Goal: Transaction & Acquisition: Purchase product/service

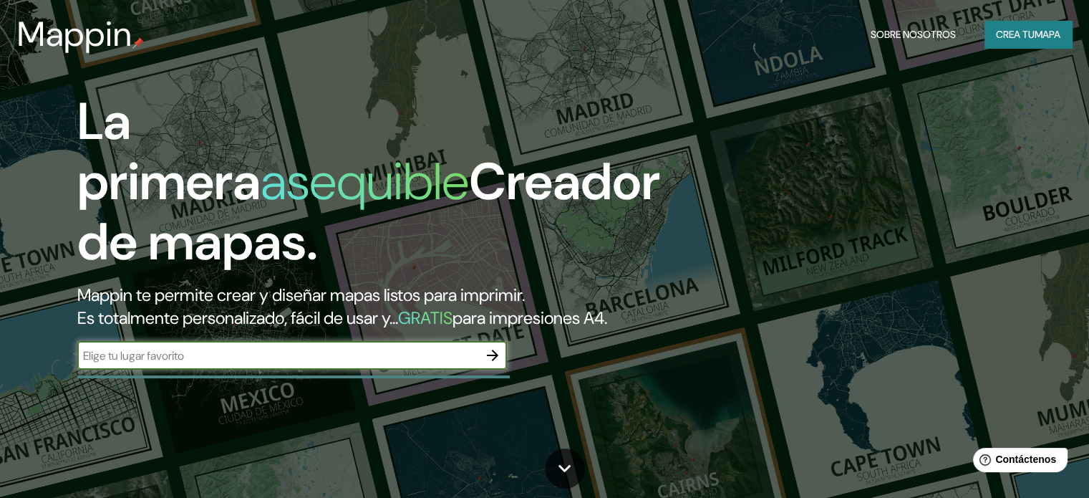
click at [243, 364] on input "text" at bounding box center [277, 355] width 401 height 16
type input "c"
type input "lambayeque"
click at [498, 364] on icon "button" at bounding box center [492, 355] width 17 height 17
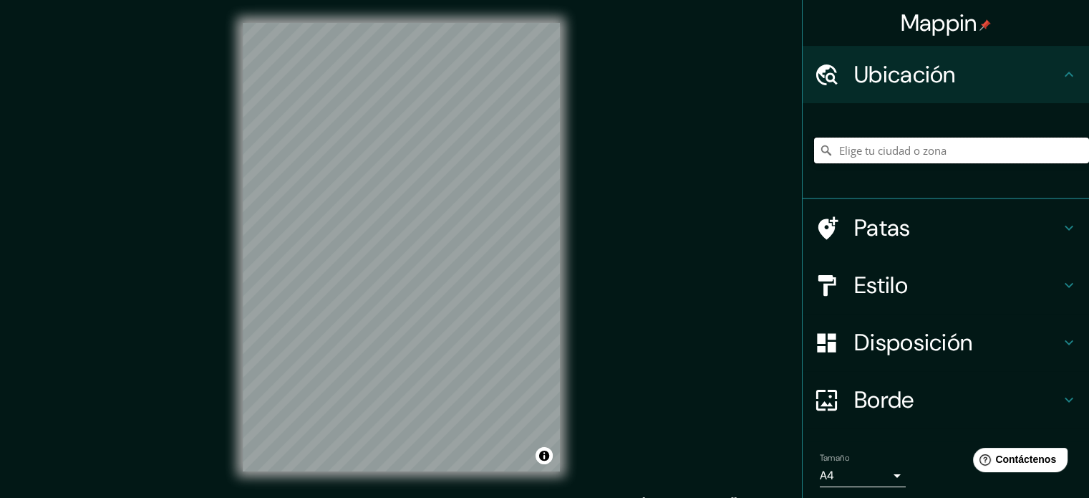
click at [953, 143] on input "Elige tu ciudad o zona" at bounding box center [951, 151] width 275 height 26
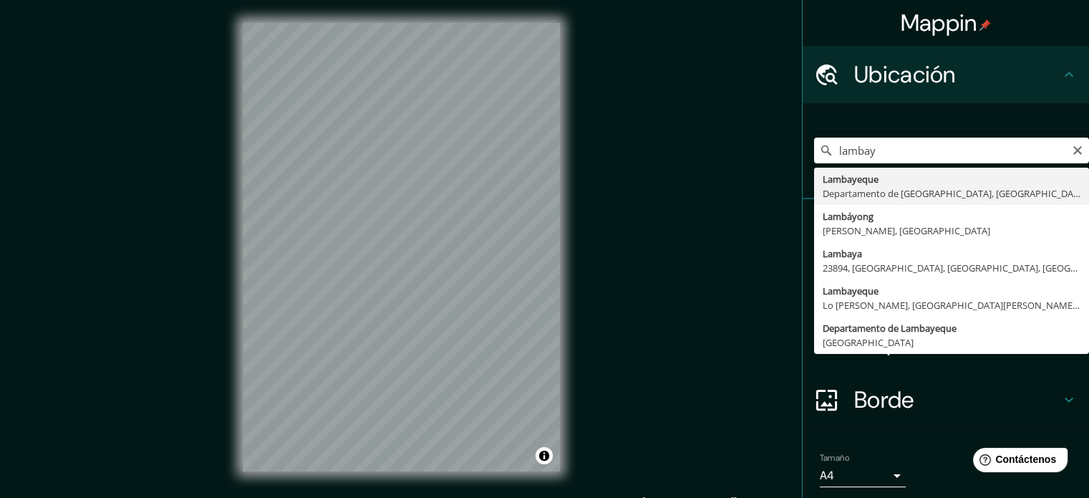
type input "Lambayeque, Departamento de [GEOGRAPHIC_DATA], [GEOGRAPHIC_DATA]"
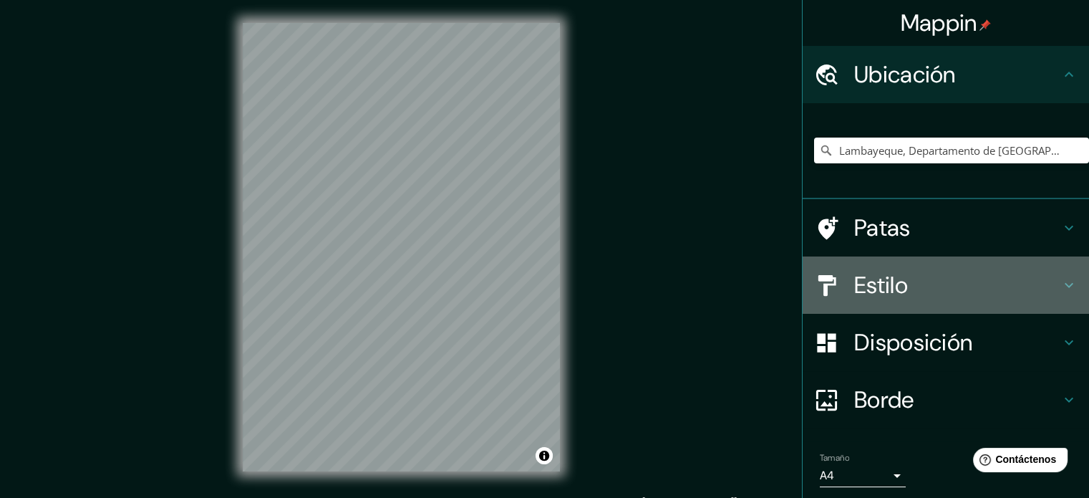
click at [976, 273] on h4 "Estilo" at bounding box center [958, 285] width 206 height 29
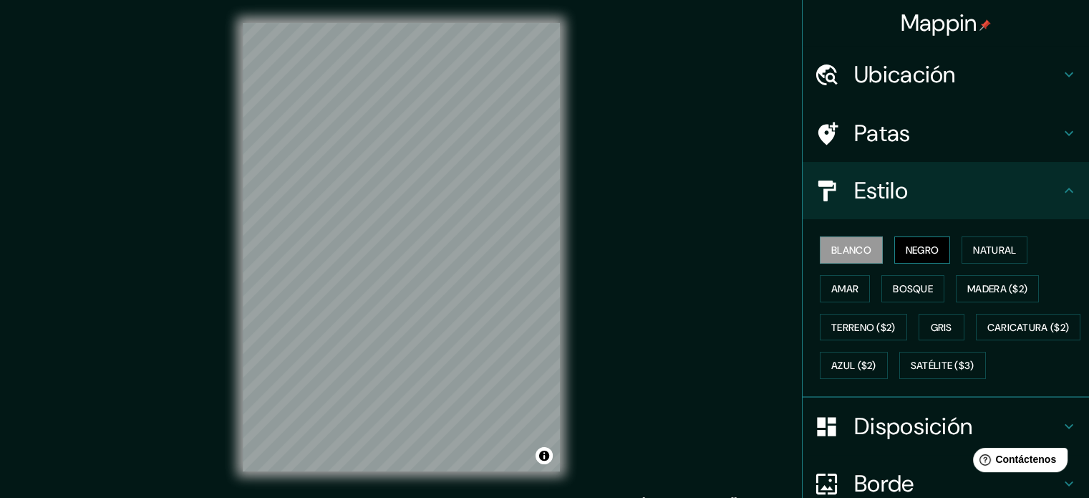
click at [926, 254] on font "Negro" at bounding box center [923, 250] width 34 height 13
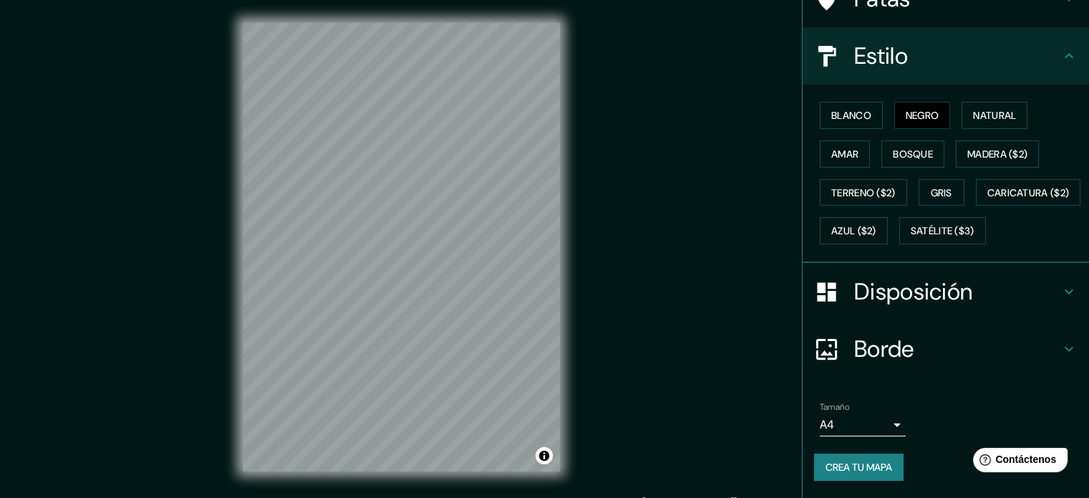
click at [1071, 352] on div "Borde" at bounding box center [946, 348] width 287 height 57
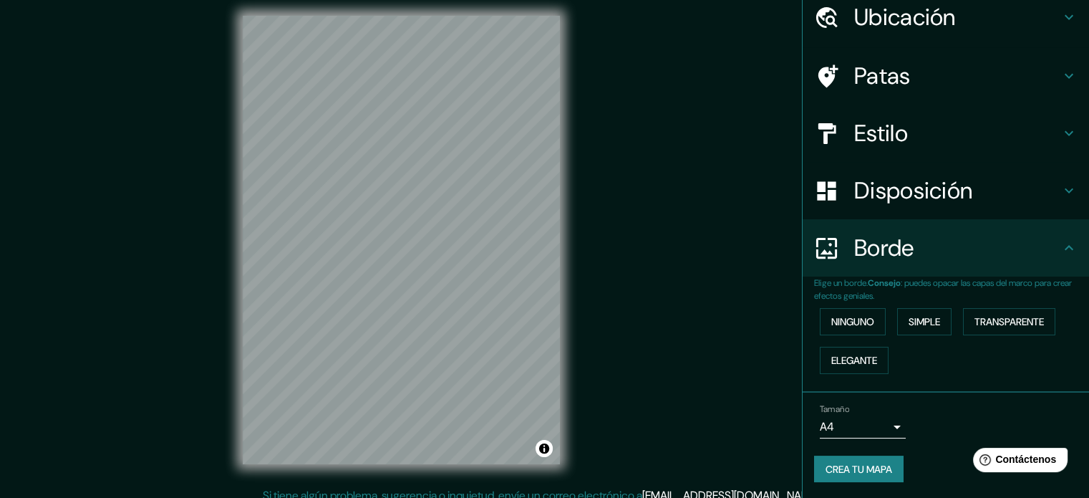
scroll to position [19, 0]
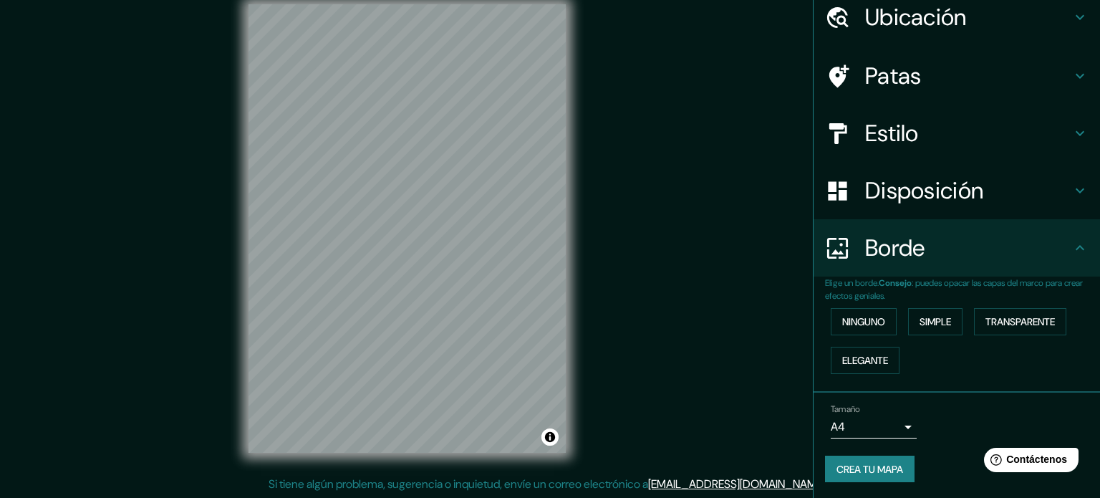
click at [887, 424] on body "Mappin Ubicación Lambayeque, Departamento de Lambayeque, Perú Patas Estilo Disp…" at bounding box center [550, 230] width 1100 height 498
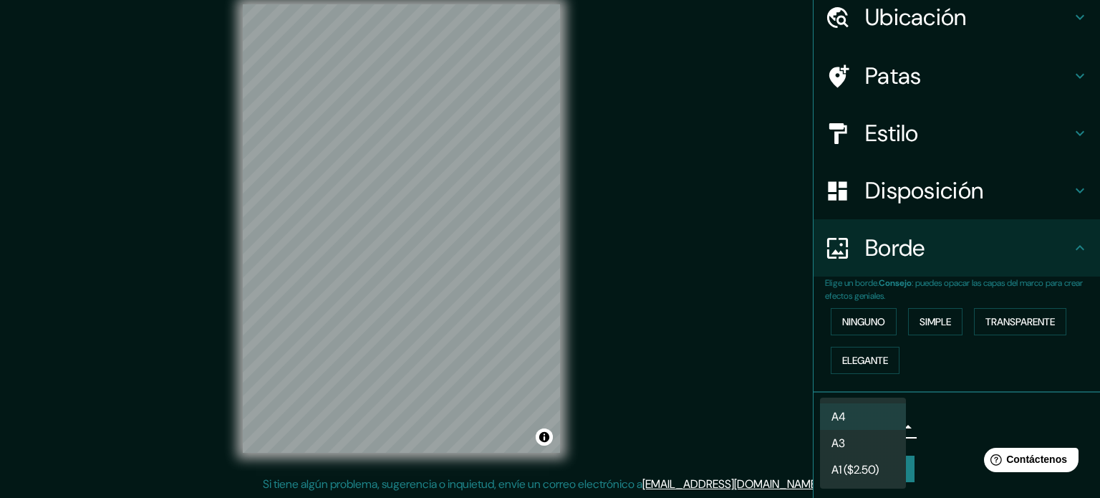
click at [874, 435] on li "A3" at bounding box center [863, 443] width 86 height 27
type input "a4"
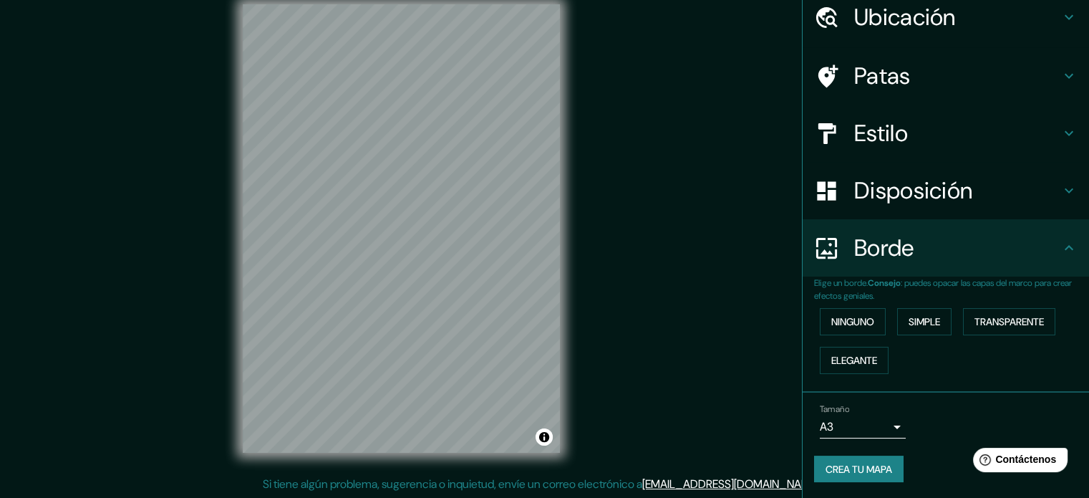
click at [879, 470] on font "Crea tu mapa" at bounding box center [859, 469] width 67 height 13
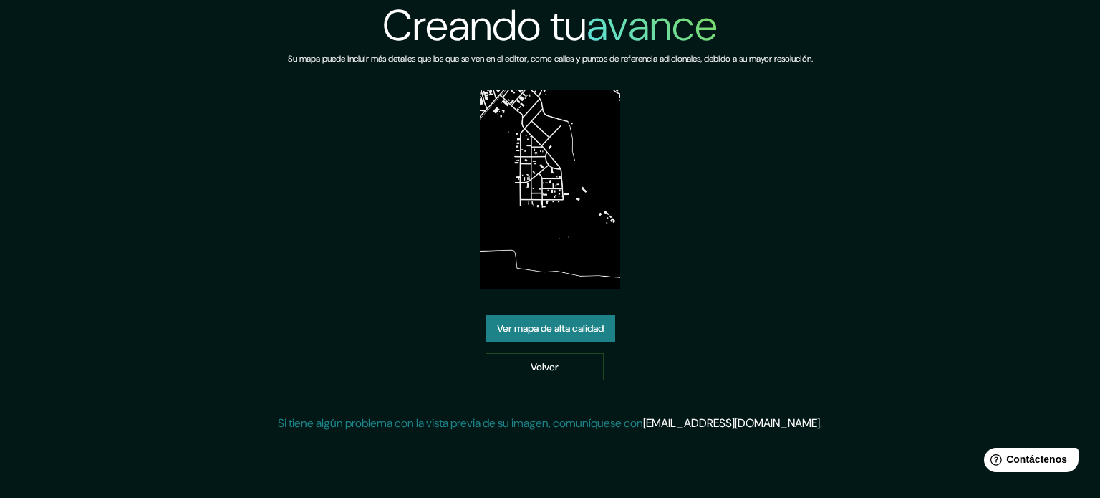
click at [567, 337] on font "Ver mapa de alta calidad" at bounding box center [550, 328] width 107 height 19
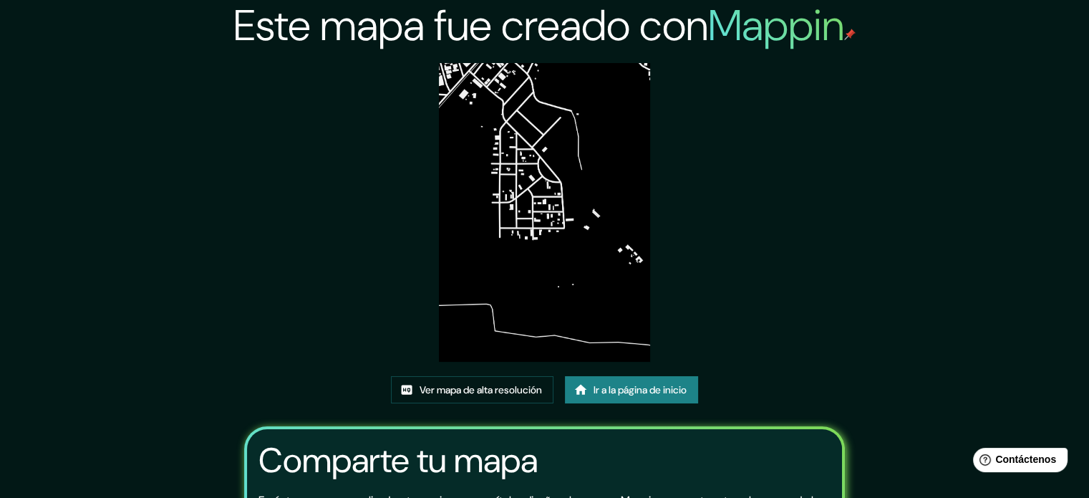
click at [529, 181] on img at bounding box center [544, 212] width 211 height 299
click at [638, 396] on font "Ir a la página de inicio" at bounding box center [640, 389] width 93 height 19
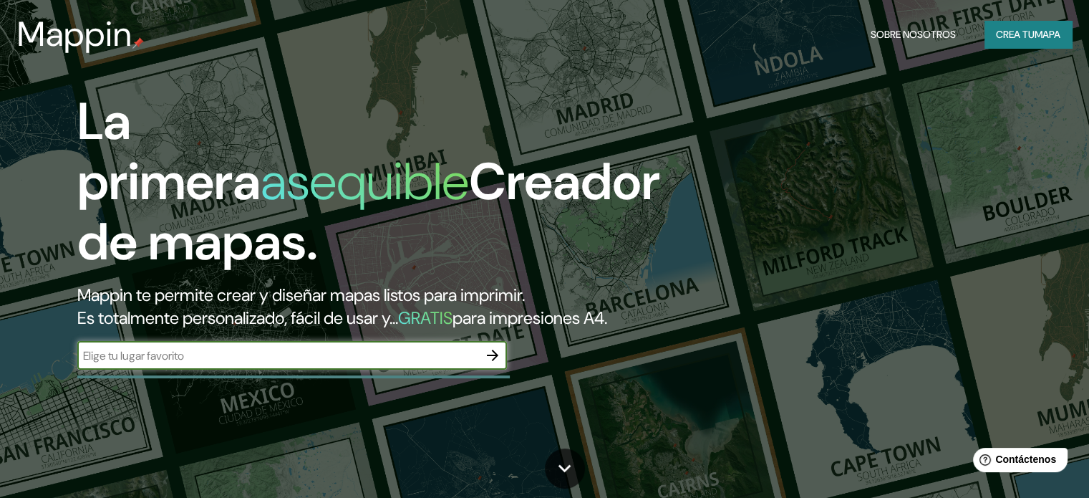
click at [501, 364] on icon "button" at bounding box center [492, 355] width 17 height 17
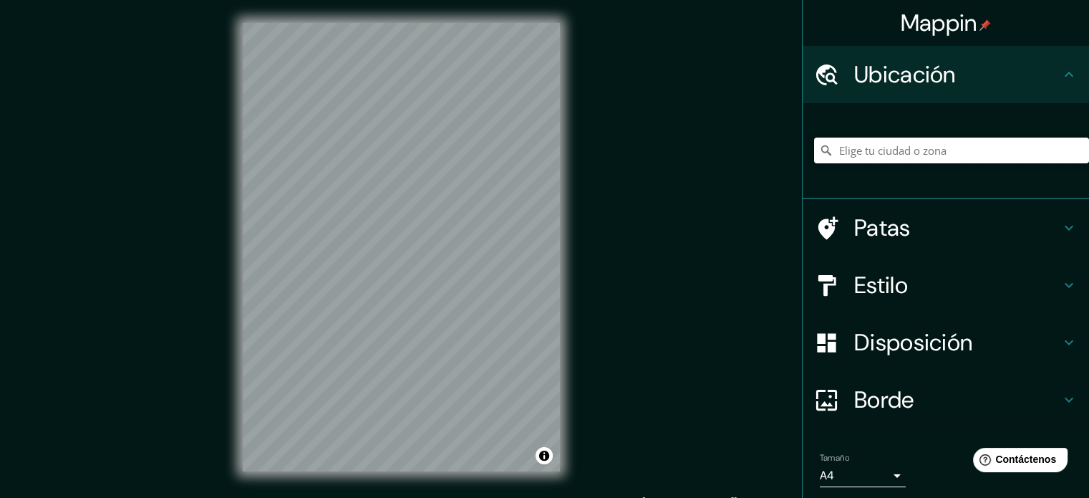
click at [974, 153] on input "Elige tu ciudad o zona" at bounding box center [951, 151] width 275 height 26
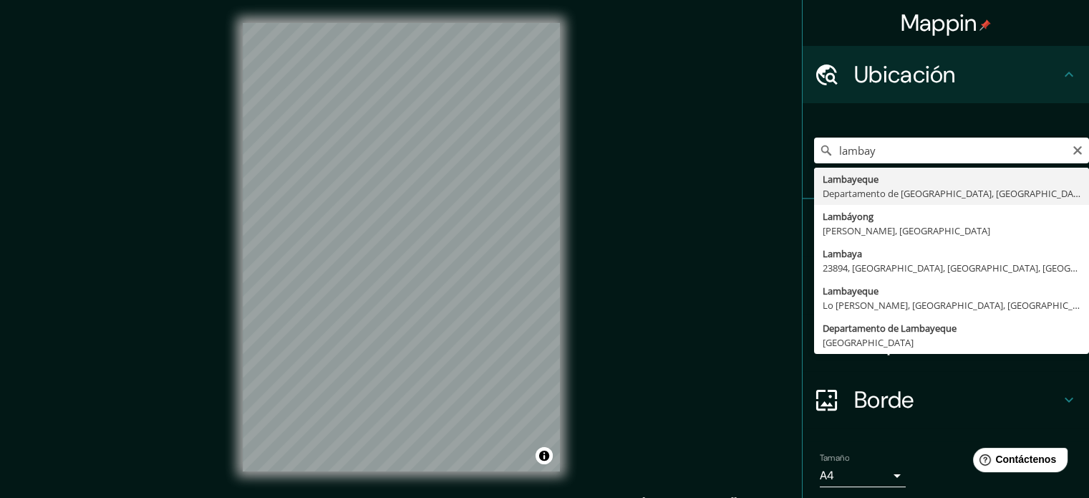
type input "Lambayeque, Departamento de [GEOGRAPHIC_DATA], [GEOGRAPHIC_DATA]"
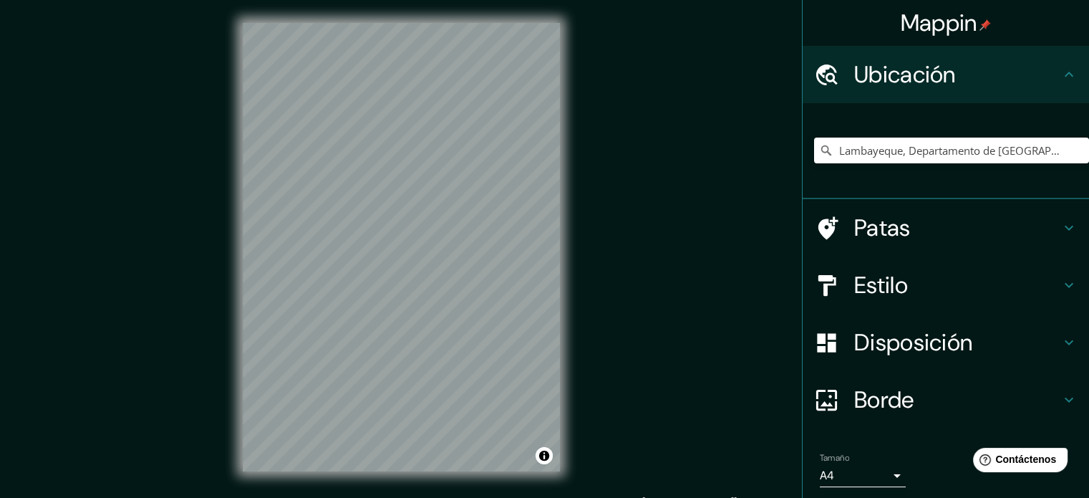
click at [893, 481] on body "Mappin Ubicación Lambayeque, Departamento de Lambayeque, Perú Patas Estilo Disp…" at bounding box center [544, 249] width 1089 height 498
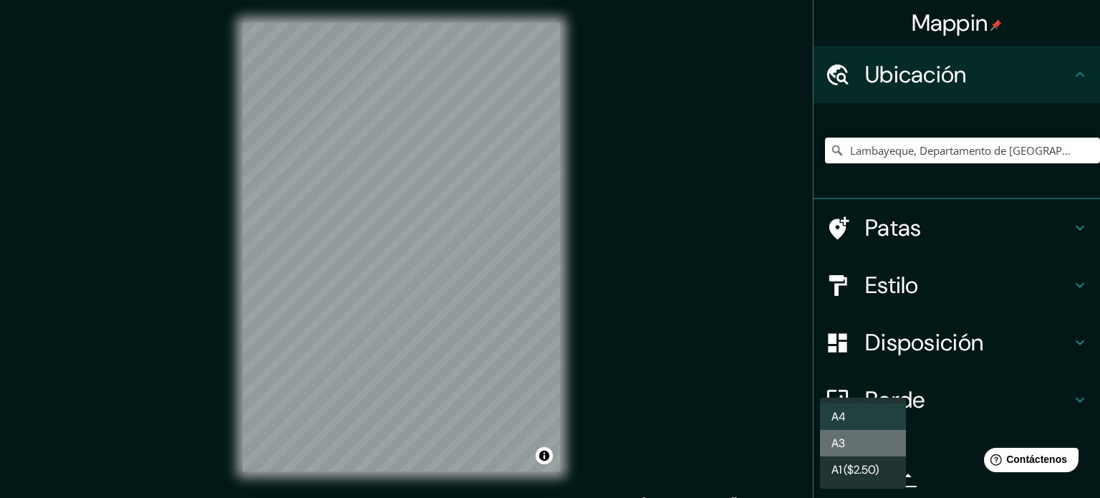
click at [878, 449] on li "A3" at bounding box center [863, 443] width 86 height 27
type input "a4"
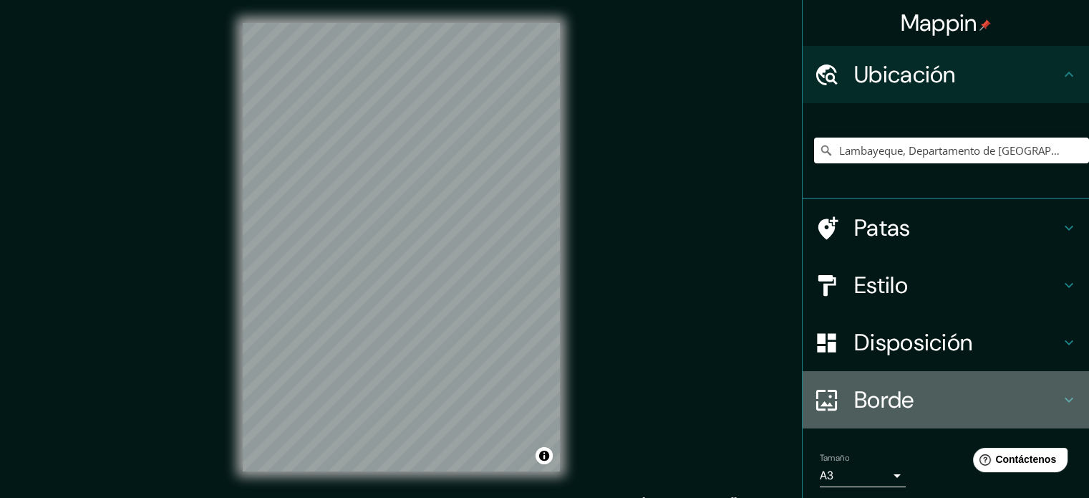
click at [1025, 386] on h4 "Borde" at bounding box center [958, 399] width 206 height 29
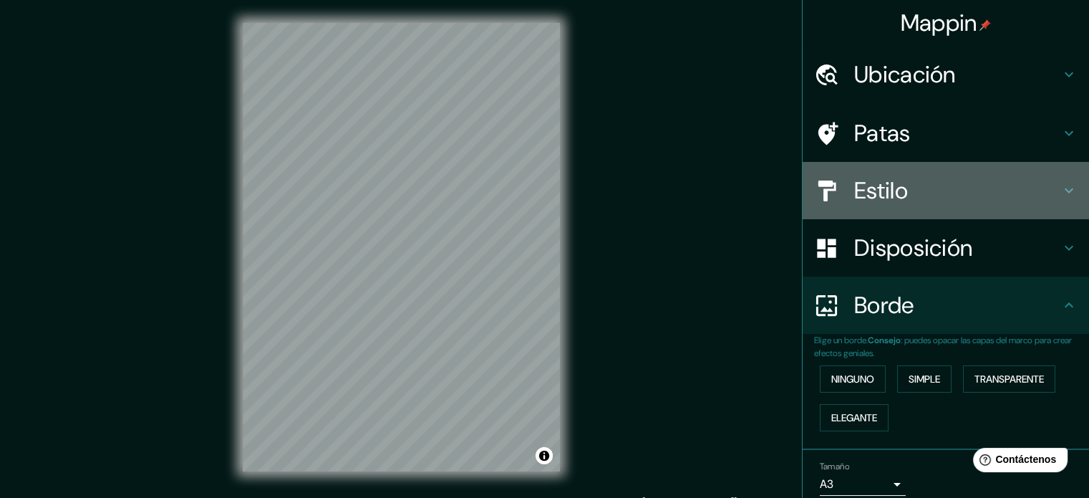
click at [1001, 181] on h4 "Estilo" at bounding box center [958, 190] width 206 height 29
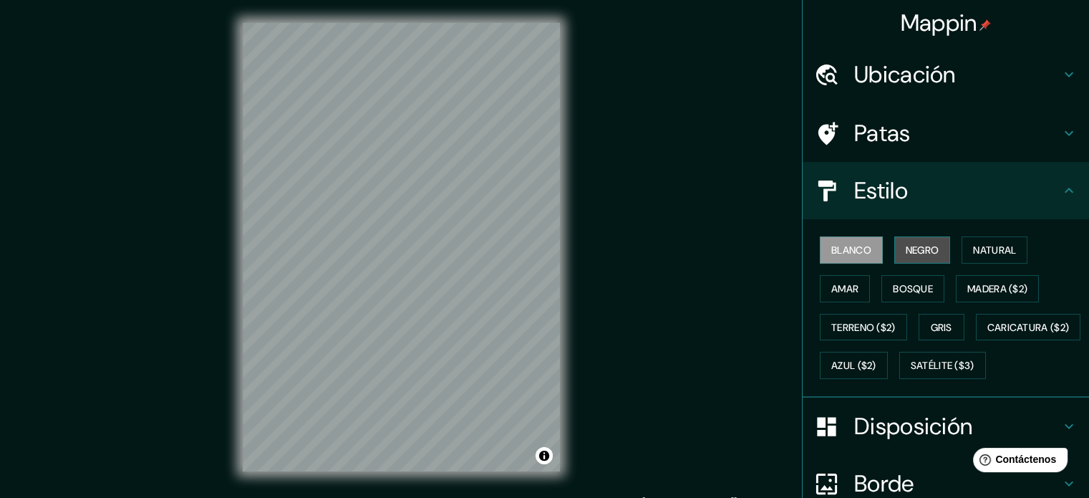
click at [918, 248] on font "Negro" at bounding box center [923, 250] width 34 height 13
click at [851, 241] on font "Blanco" at bounding box center [852, 250] width 40 height 19
click at [977, 259] on button "Natural" at bounding box center [995, 249] width 66 height 27
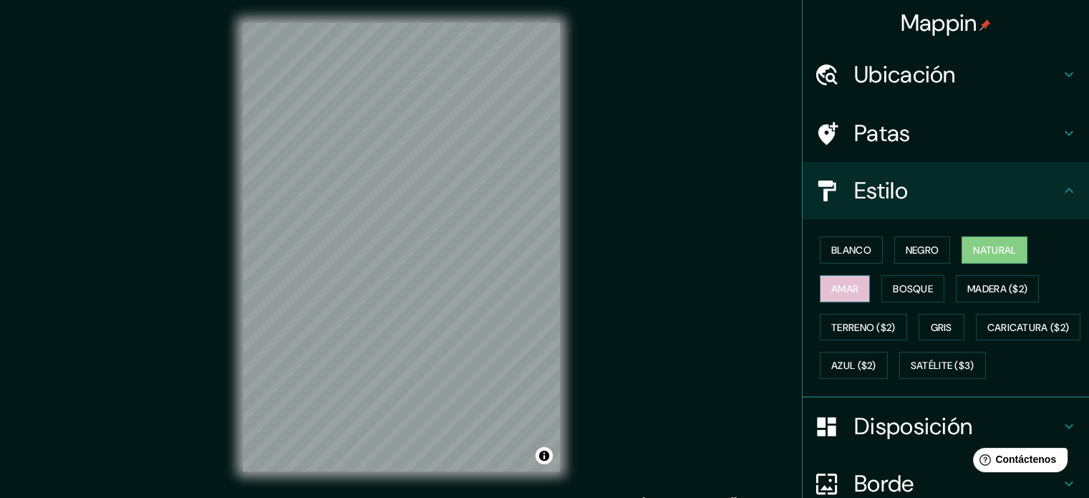
click at [840, 292] on font "Amar" at bounding box center [845, 288] width 27 height 13
click at [897, 286] on font "Bosque" at bounding box center [913, 288] width 40 height 13
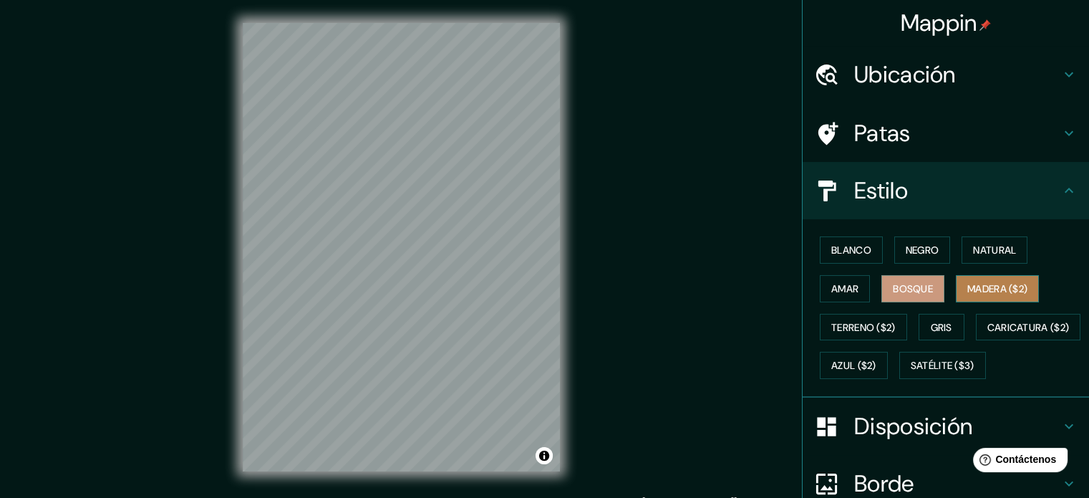
click at [1009, 284] on font "Madera ($2)" at bounding box center [998, 288] width 60 height 13
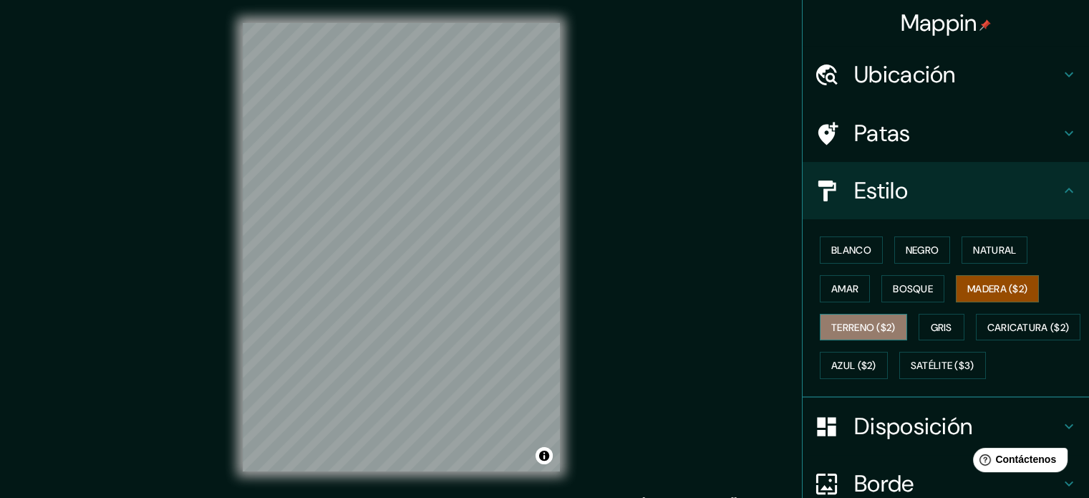
click at [837, 335] on font "Terreno ($2)" at bounding box center [864, 327] width 64 height 19
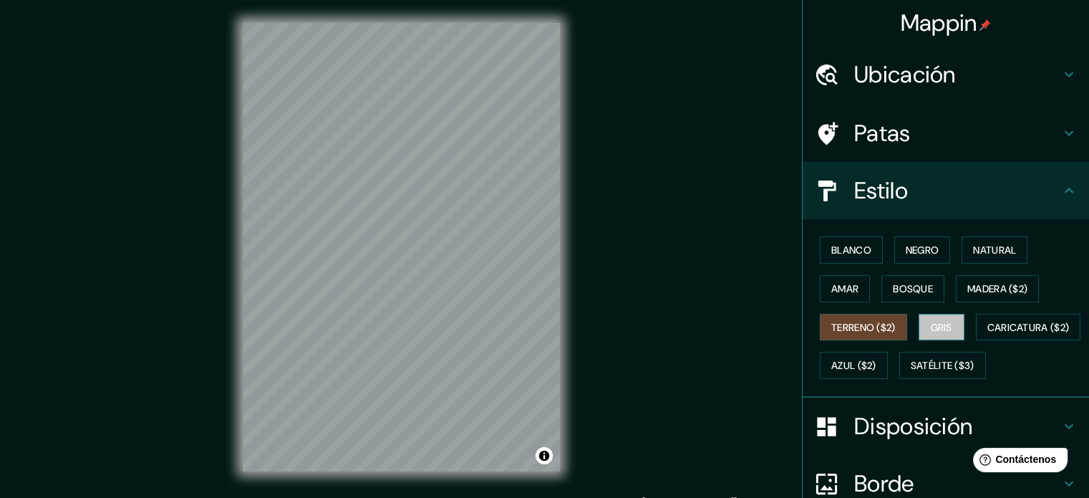
click at [938, 321] on font "Gris" at bounding box center [941, 327] width 21 height 13
click at [906, 242] on font "Negro" at bounding box center [923, 250] width 34 height 19
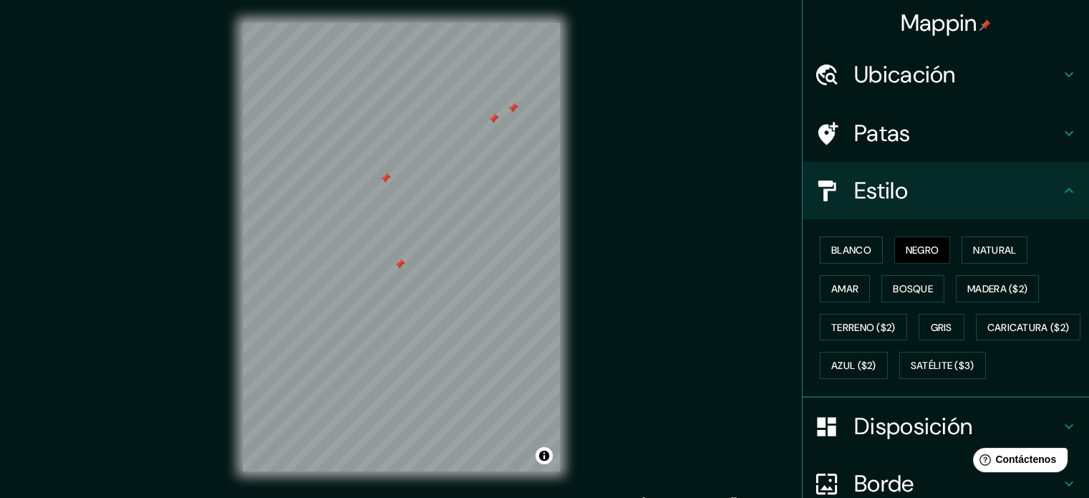
click at [497, 120] on div at bounding box center [493, 118] width 11 height 11
click at [515, 108] on div at bounding box center [512, 107] width 11 height 11
click at [386, 180] on div at bounding box center [385, 178] width 11 height 11
click at [394, 269] on div at bounding box center [399, 264] width 11 height 11
click at [410, 266] on div at bounding box center [410, 260] width 11 height 11
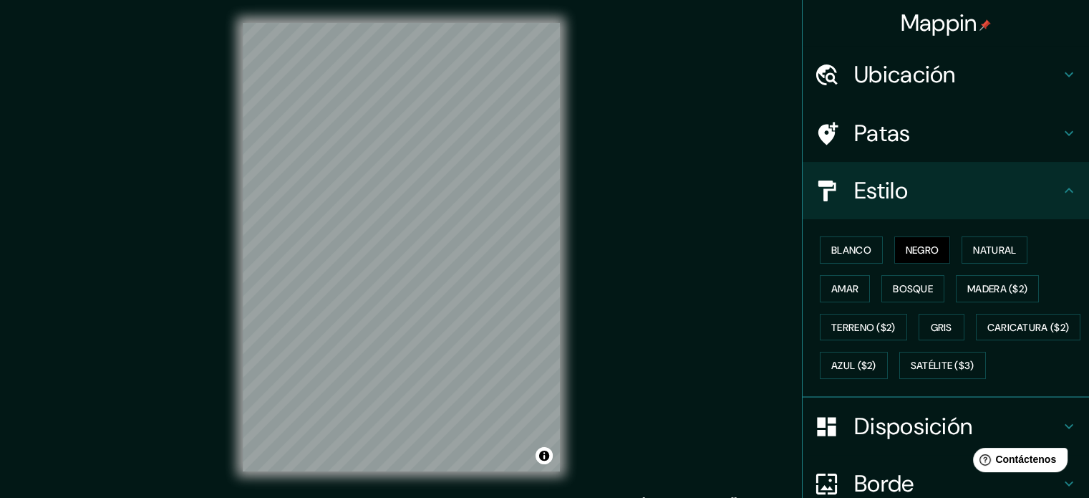
drag, startPoint x: 543, startPoint y: 448, endPoint x: 564, endPoint y: 453, distance: 21.2
click at [633, 482] on div "Mappin Ubicación Lambayeque, Departamento de Lambayeque, Perú Patas Estilo Blan…" at bounding box center [544, 258] width 1089 height 517
click at [923, 314] on button "Gris" at bounding box center [942, 327] width 46 height 27
click at [920, 286] on font "Bosque" at bounding box center [913, 288] width 40 height 13
click at [920, 266] on div "Blanco Negro Natural Amar Bosque Madera ($2) Terreno ($2) Gris Caricatura ($2) …" at bounding box center [951, 308] width 275 height 154
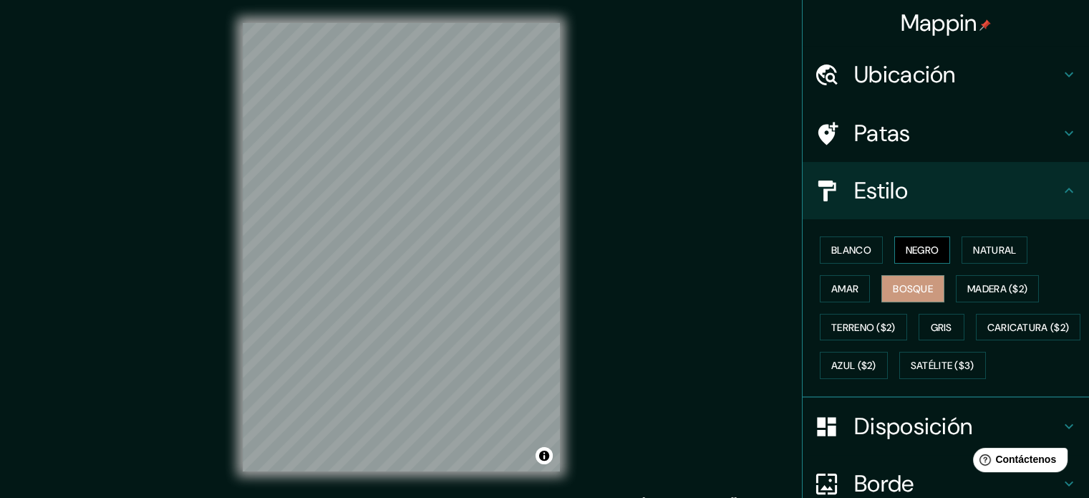
click at [920, 259] on button "Negro" at bounding box center [923, 249] width 57 height 27
click at [865, 248] on button "Blanco" at bounding box center [851, 249] width 63 height 27
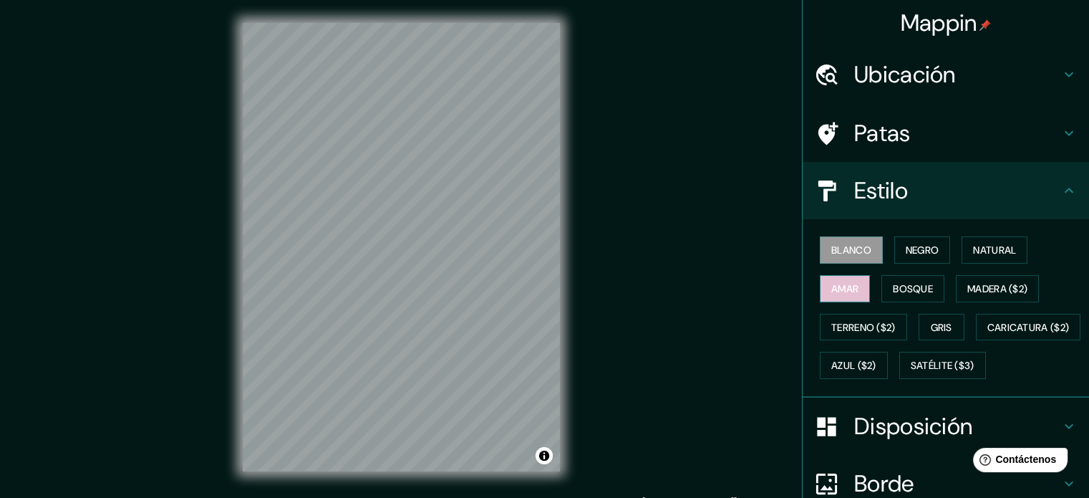
click at [848, 283] on font "Amar" at bounding box center [845, 288] width 27 height 13
click at [870, 246] on button "Blanco" at bounding box center [851, 249] width 63 height 27
click at [991, 241] on font "Natural" at bounding box center [994, 250] width 43 height 19
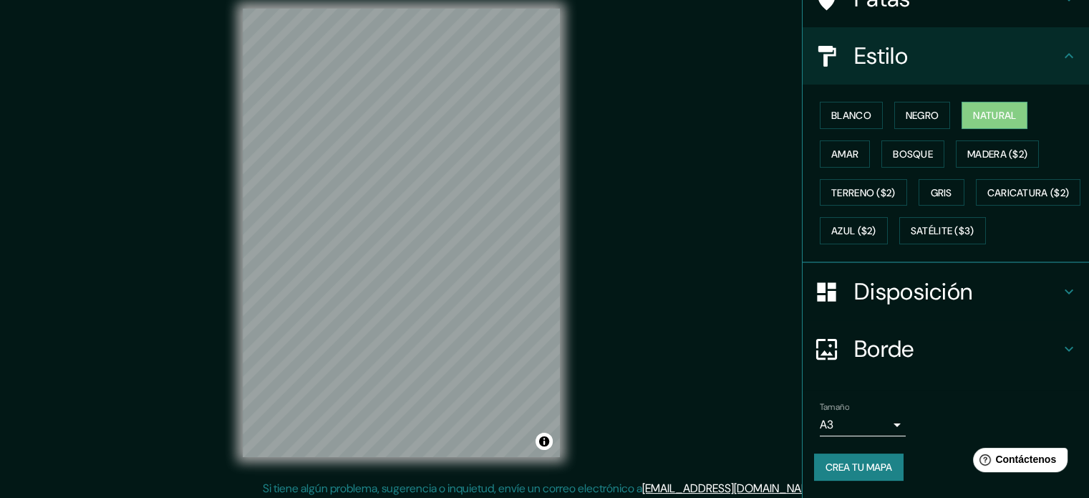
scroll to position [19, 0]
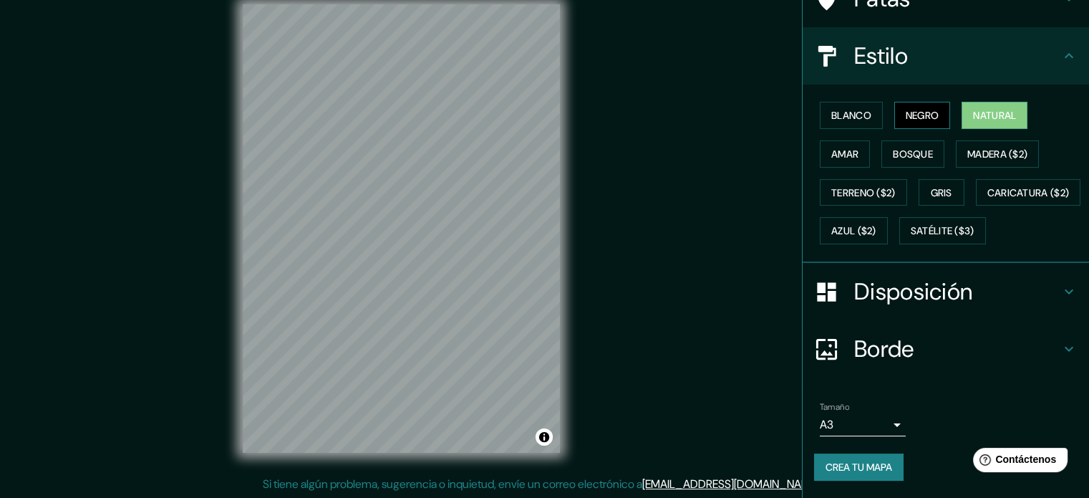
click at [906, 109] on font "Negro" at bounding box center [923, 115] width 34 height 13
click at [978, 106] on font "Natural" at bounding box center [994, 115] width 43 height 19
click at [937, 102] on button "Negro" at bounding box center [923, 115] width 57 height 27
click at [862, 465] on font "Crea tu mapa" at bounding box center [859, 467] width 67 height 13
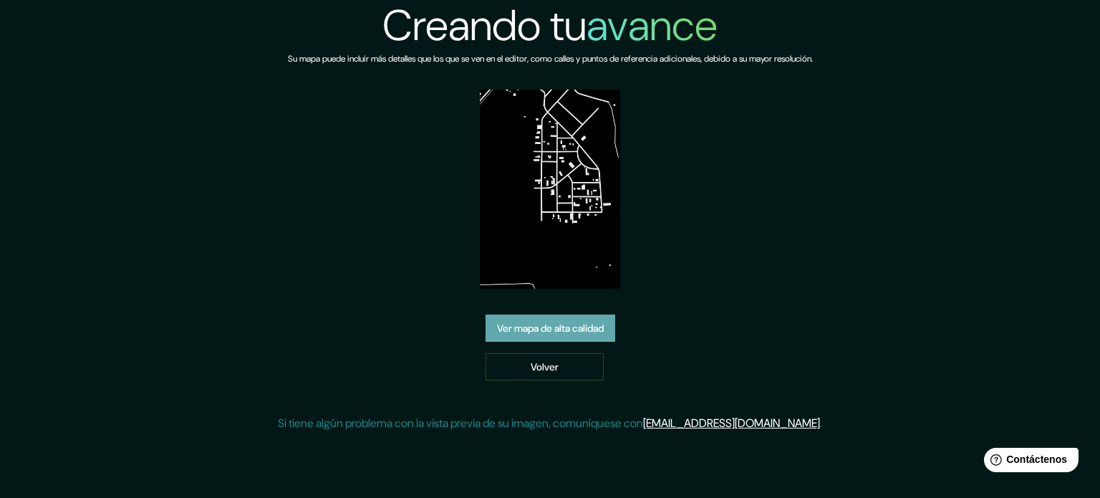
click at [592, 323] on font "Ver mapa de alta calidad" at bounding box center [550, 328] width 107 height 13
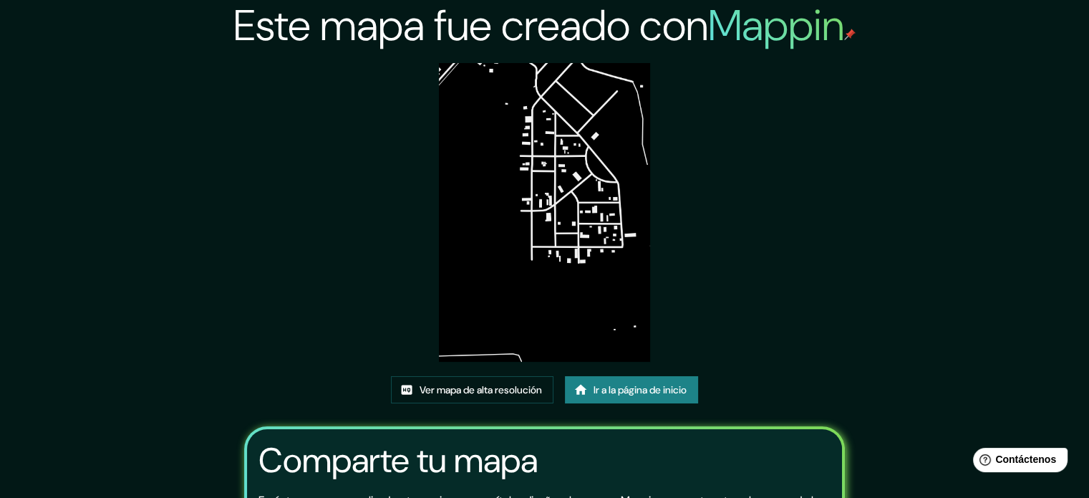
click at [561, 131] on img at bounding box center [544, 212] width 211 height 299
click at [542, 148] on img at bounding box center [544, 212] width 211 height 299
click at [503, 395] on font "Ver mapa de alta resolución" at bounding box center [481, 389] width 122 height 13
click at [651, 396] on font "Ir a la página de inicio" at bounding box center [640, 389] width 93 height 19
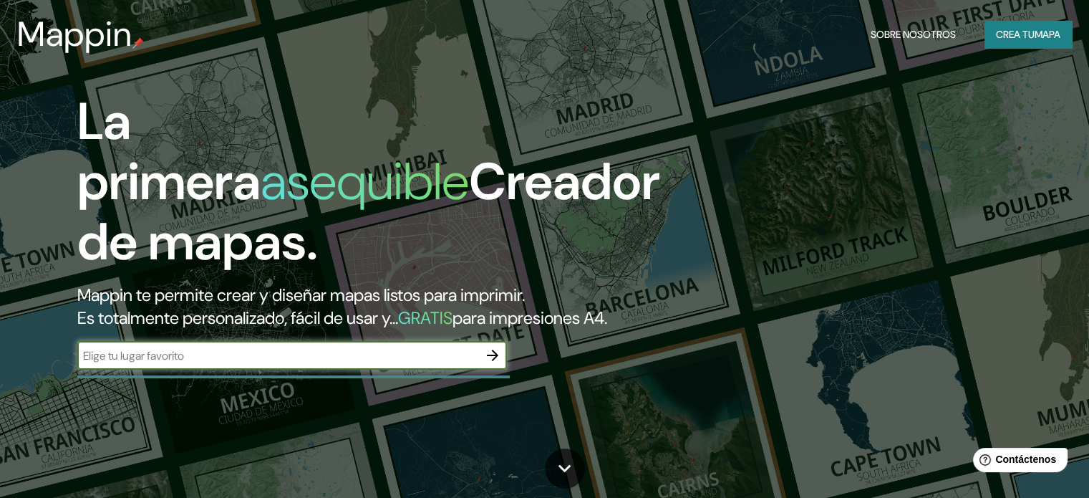
click at [497, 364] on icon "button" at bounding box center [492, 355] width 17 height 17
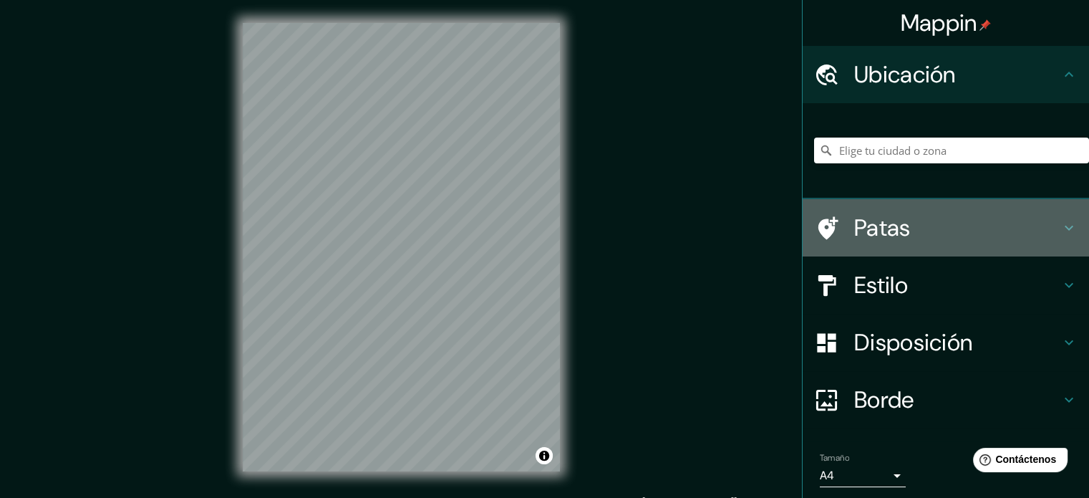
click at [921, 250] on div "Patas" at bounding box center [946, 227] width 287 height 57
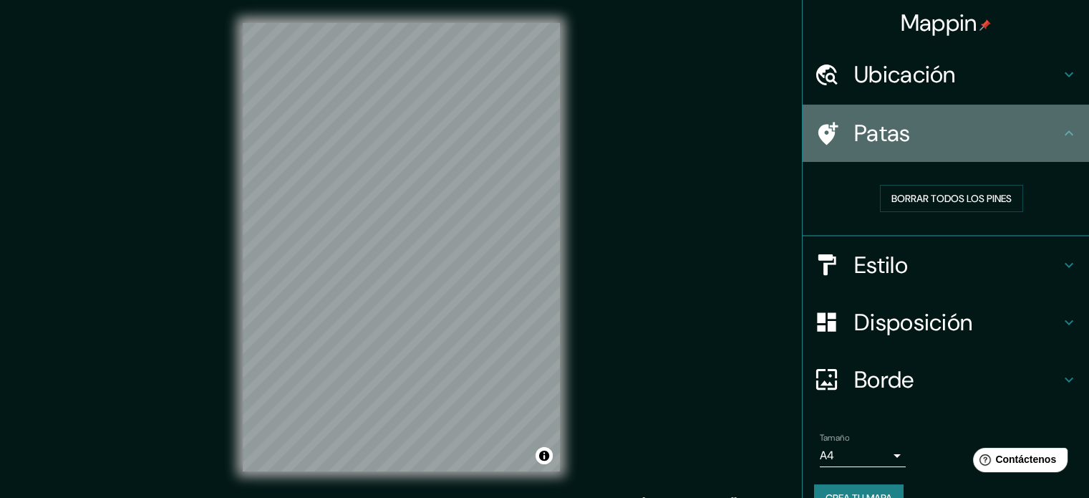
click at [973, 147] on h4 "Patas" at bounding box center [958, 133] width 206 height 29
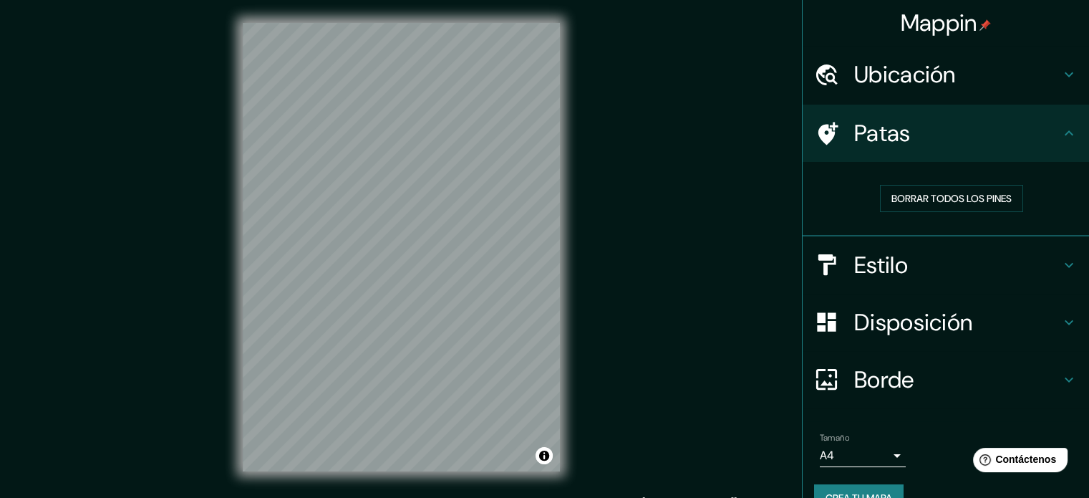
click at [976, 276] on h4 "Estilo" at bounding box center [958, 265] width 206 height 29
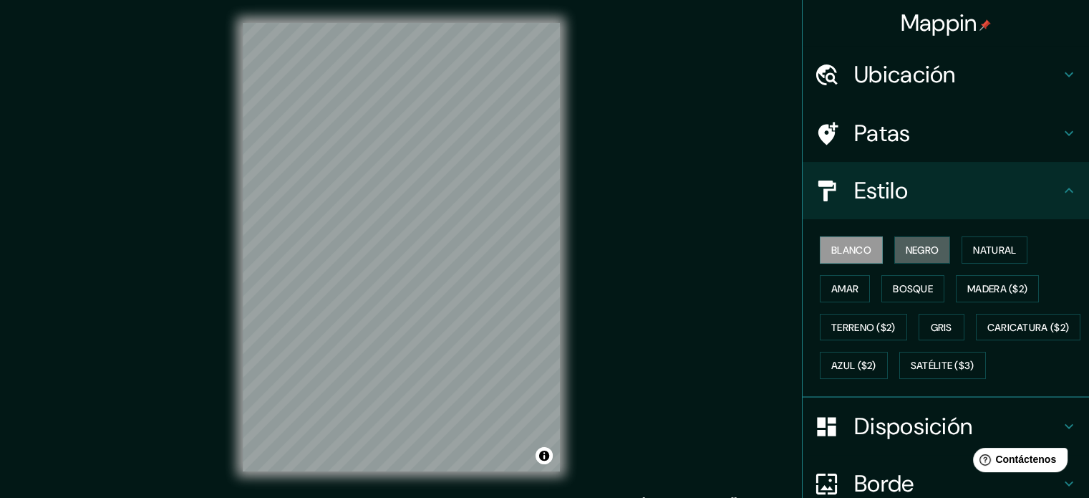
drag, startPoint x: 923, startPoint y: 251, endPoint x: 938, endPoint y: 161, distance: 91.6
click at [922, 251] on font "Negro" at bounding box center [923, 250] width 34 height 13
click at [1006, 67] on h4 "Ubicación" at bounding box center [958, 74] width 206 height 29
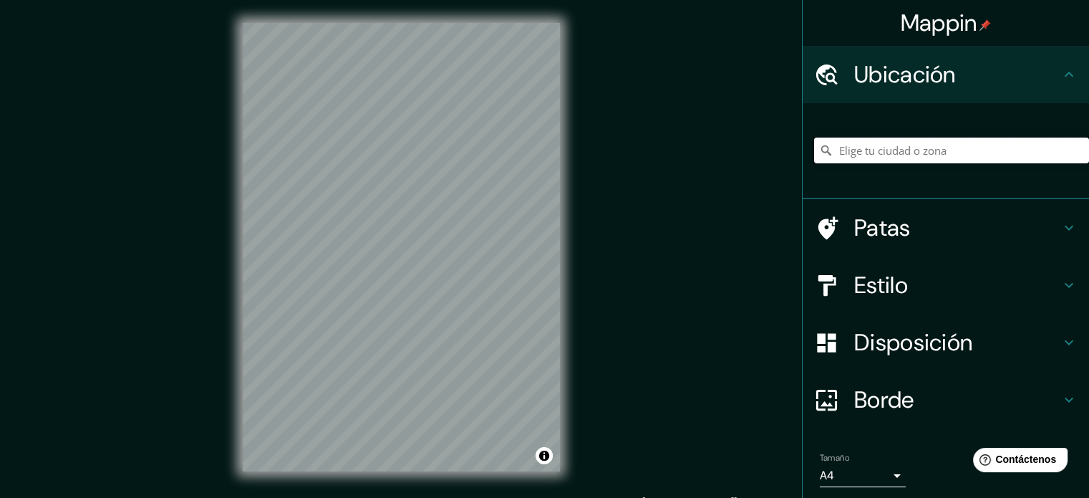
click at [935, 149] on input "Elige tu ciudad o zona" at bounding box center [951, 151] width 275 height 26
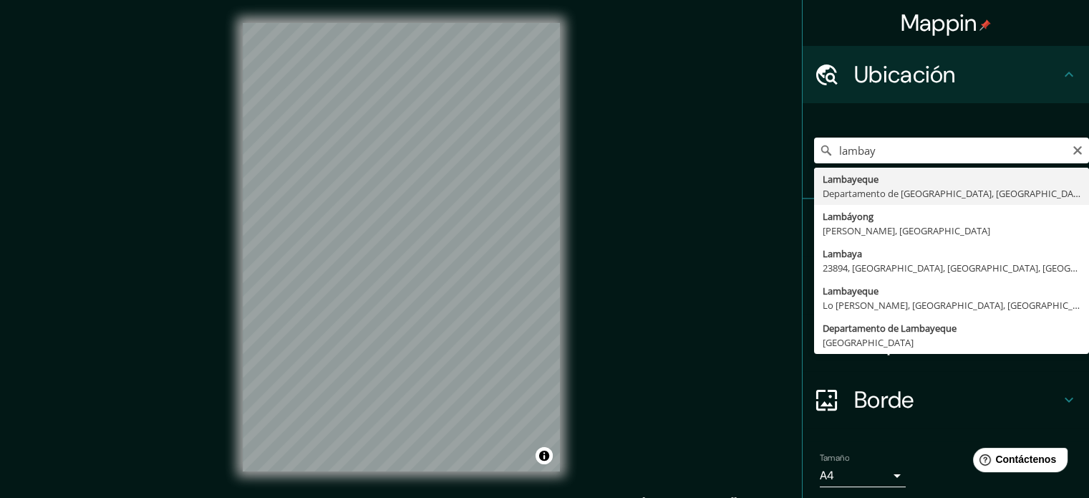
type input "Lambayeque, Departamento de [GEOGRAPHIC_DATA], [GEOGRAPHIC_DATA]"
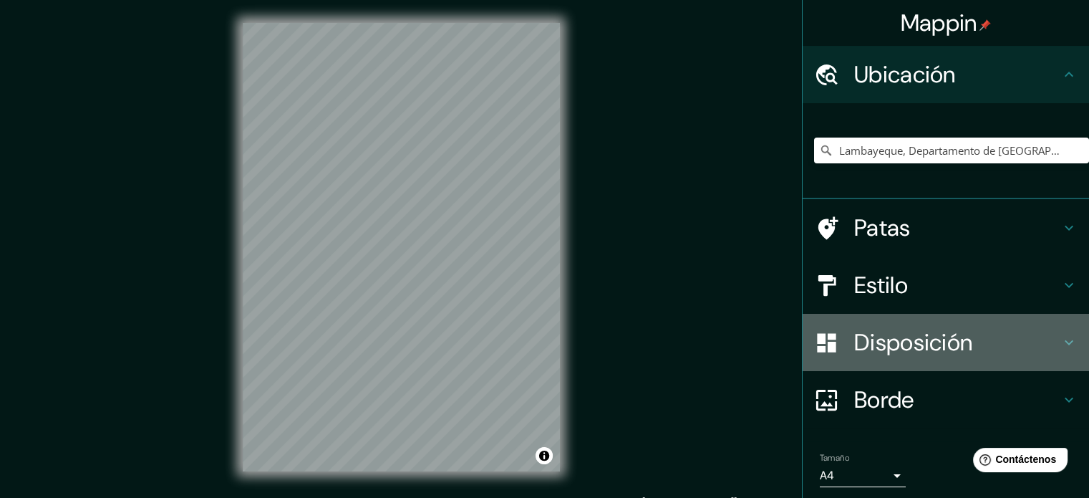
click at [1028, 345] on h4 "Disposición" at bounding box center [958, 342] width 206 height 29
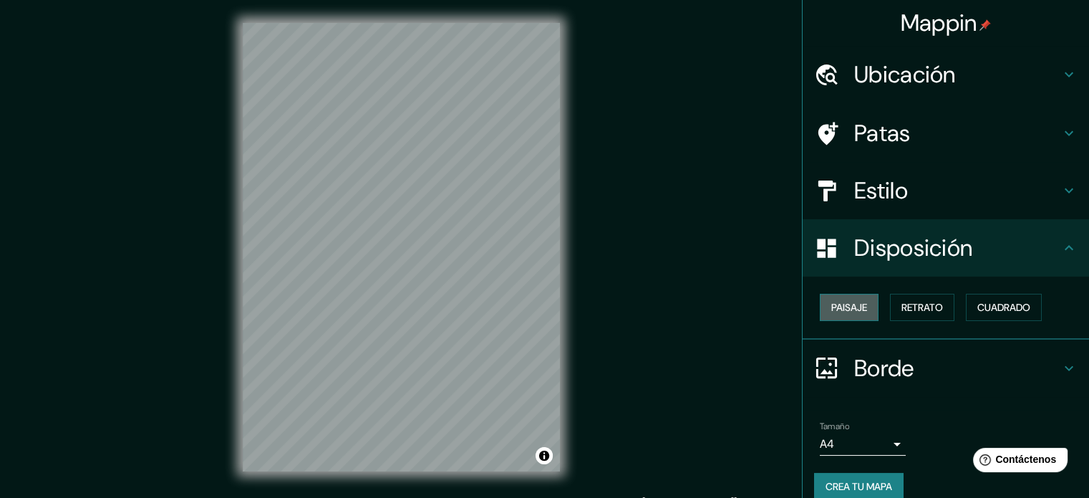
click at [854, 305] on font "Paisaje" at bounding box center [850, 307] width 36 height 13
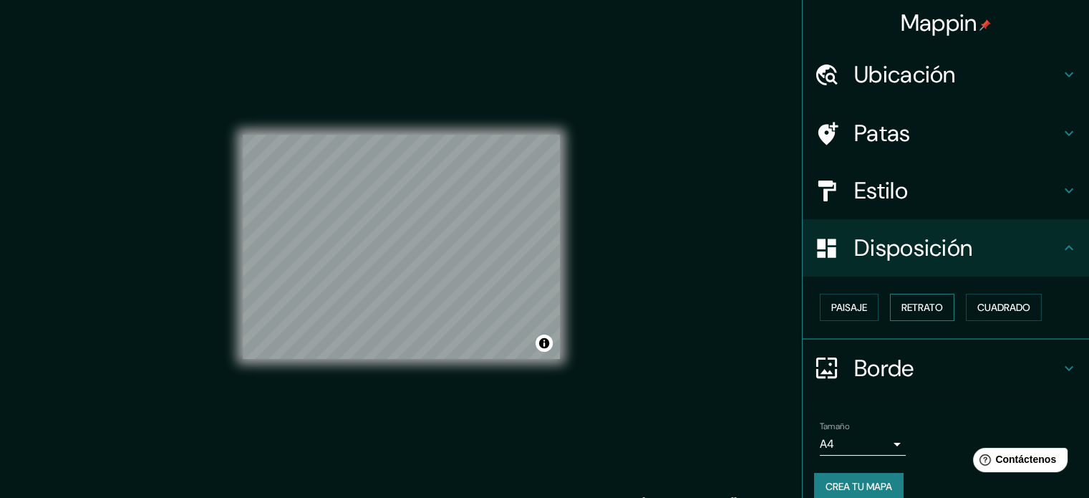
click at [902, 306] on font "Retrato" at bounding box center [923, 307] width 42 height 13
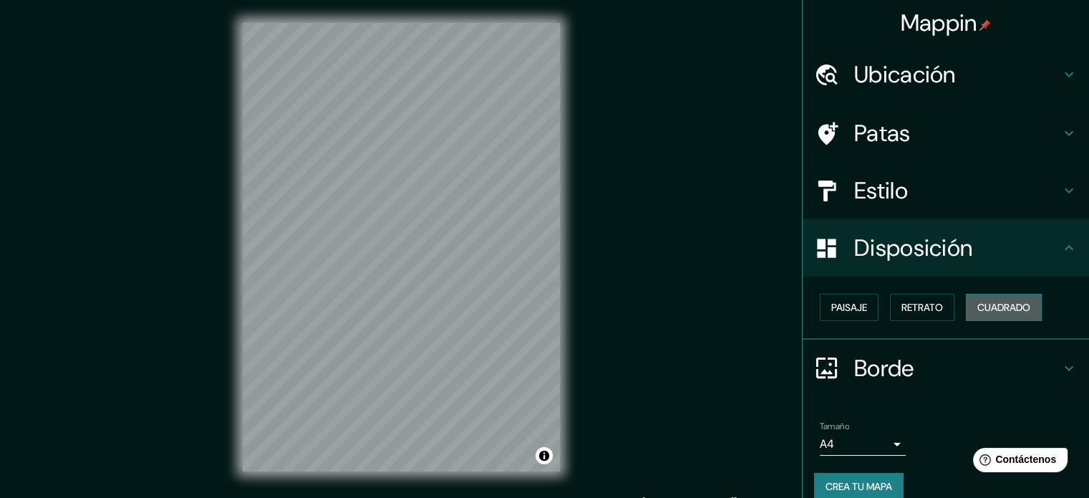
click at [994, 302] on font "Cuadrado" at bounding box center [1004, 307] width 53 height 13
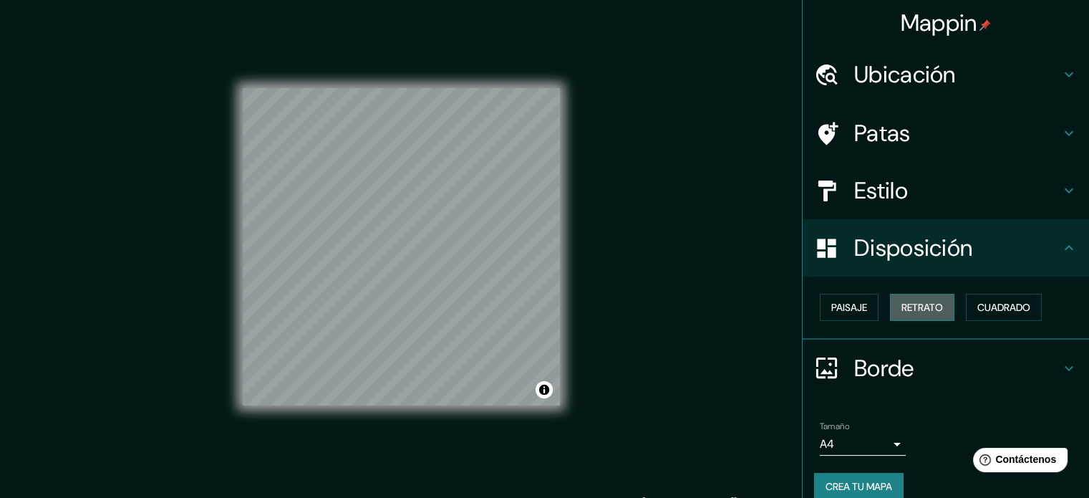
click at [934, 306] on font "Retrato" at bounding box center [923, 307] width 42 height 13
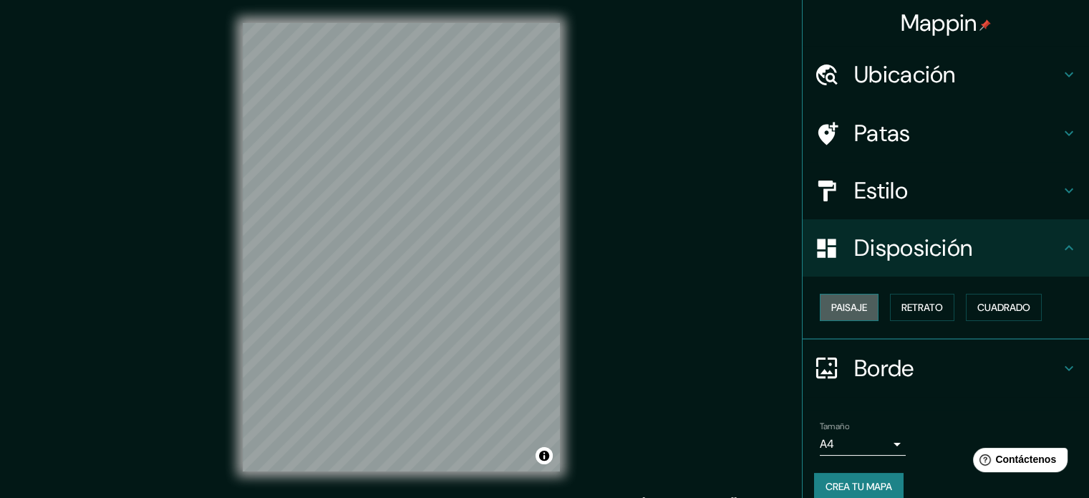
click at [857, 301] on font "Paisaje" at bounding box center [850, 307] width 36 height 13
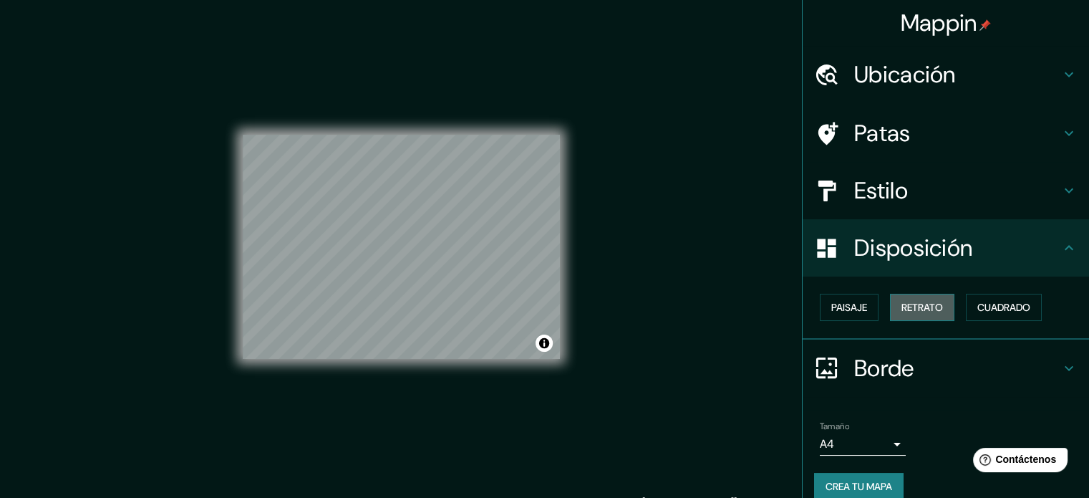
click at [902, 307] on font "Retrato" at bounding box center [923, 307] width 42 height 13
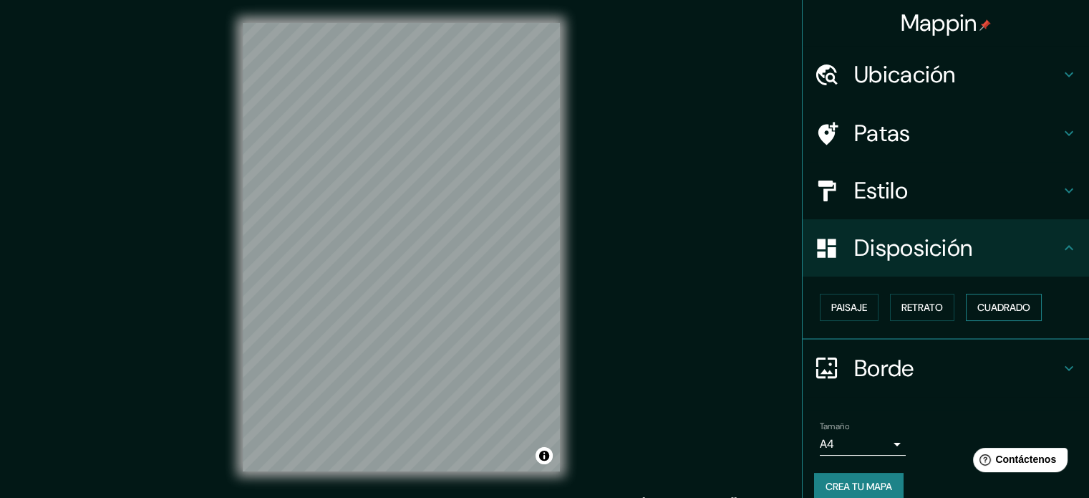
click at [978, 301] on font "Cuadrado" at bounding box center [1004, 307] width 53 height 13
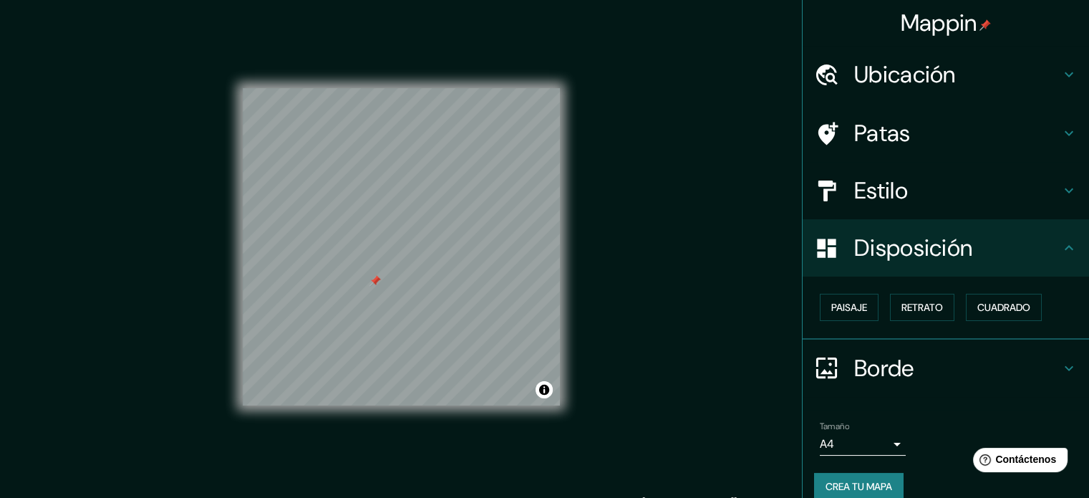
click at [1046, 82] on h4 "Ubicación" at bounding box center [958, 74] width 206 height 29
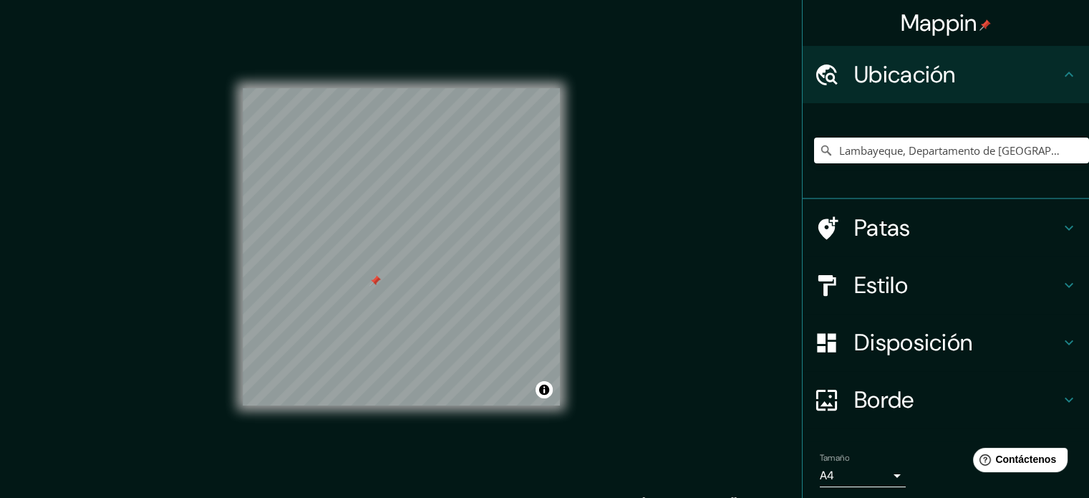
click at [1046, 82] on h4 "Ubicación" at bounding box center [958, 74] width 206 height 29
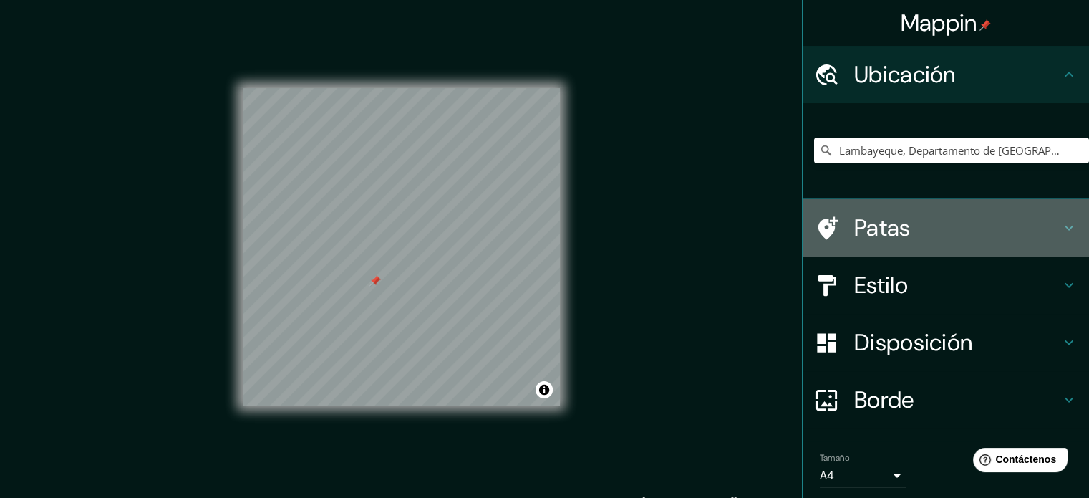
click at [1003, 228] on h4 "Patas" at bounding box center [958, 227] width 206 height 29
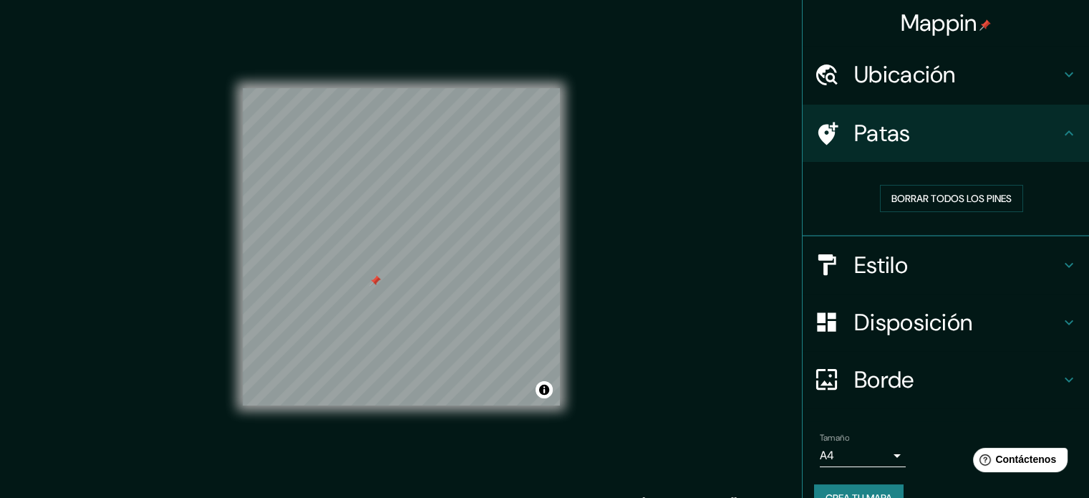
click at [1046, 143] on h4 "Patas" at bounding box center [958, 133] width 206 height 29
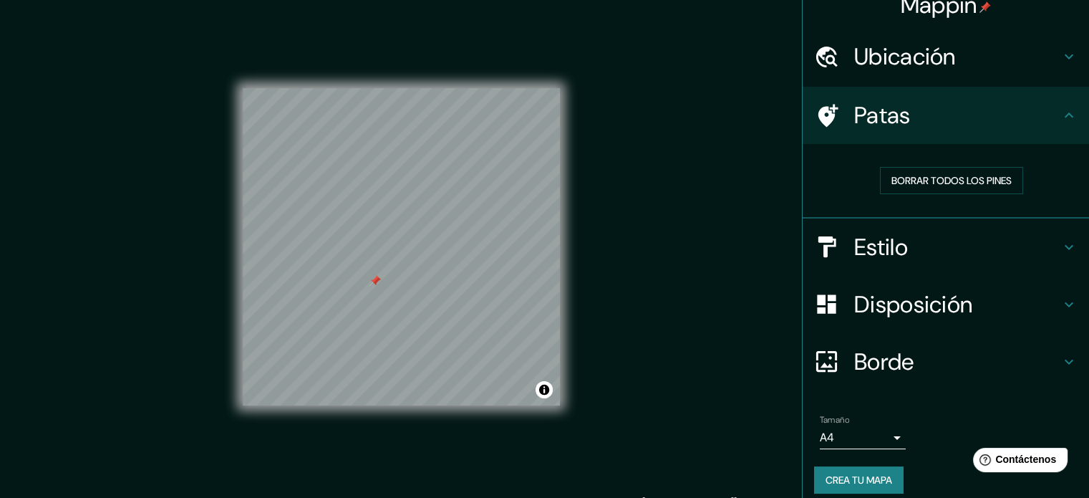
scroll to position [29, 0]
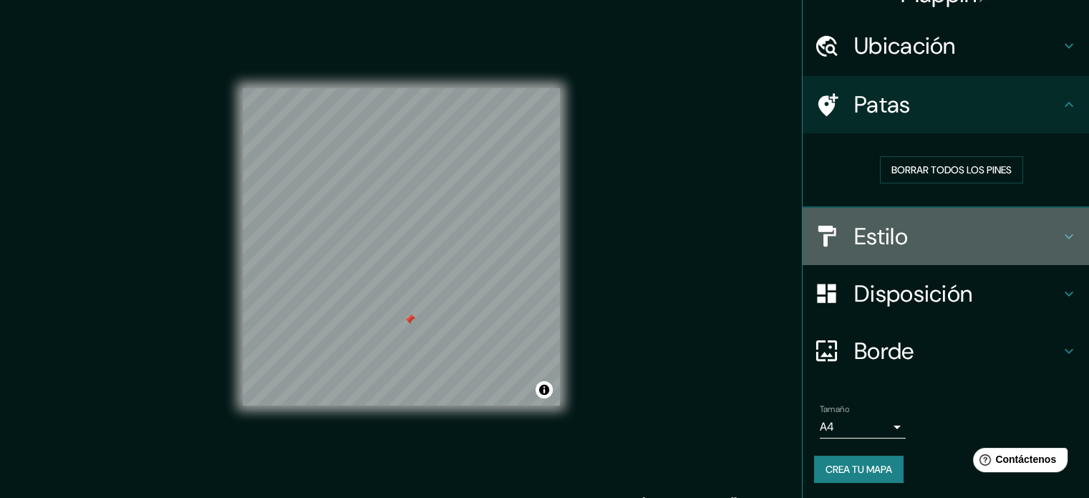
click at [1000, 243] on h4 "Estilo" at bounding box center [958, 236] width 206 height 29
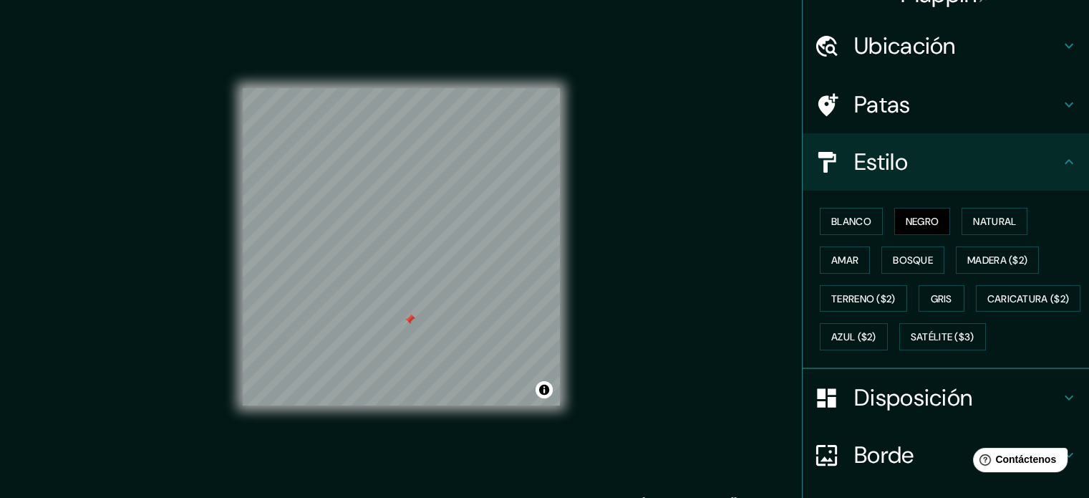
click at [1066, 177] on div "Estilo" at bounding box center [946, 161] width 287 height 57
click at [974, 412] on h4 "Disposición" at bounding box center [958, 397] width 206 height 29
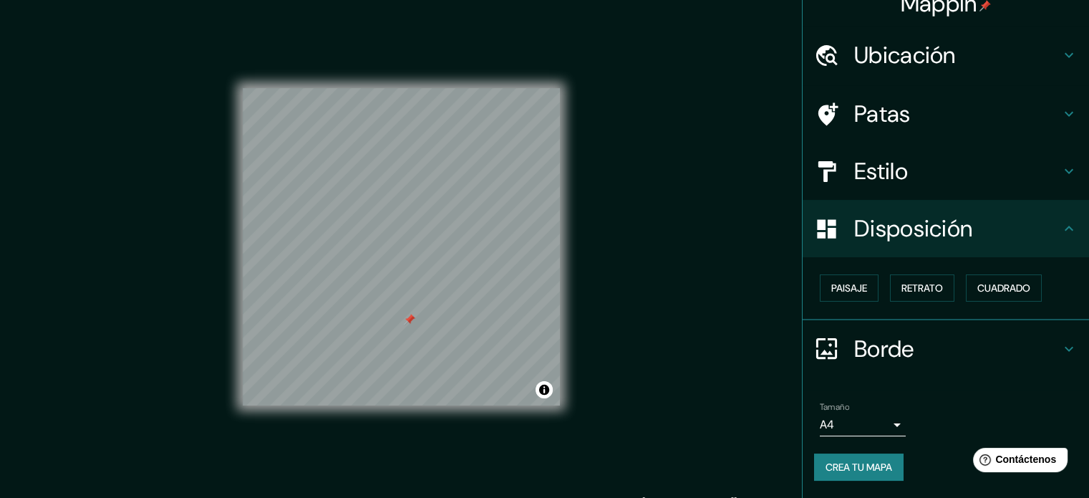
scroll to position [17, 0]
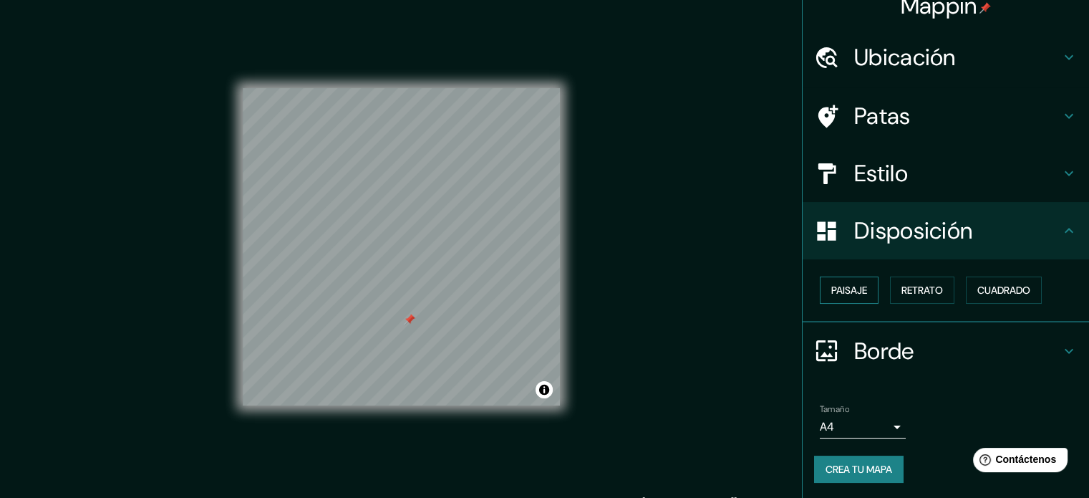
click at [848, 281] on font "Paisaje" at bounding box center [850, 290] width 36 height 19
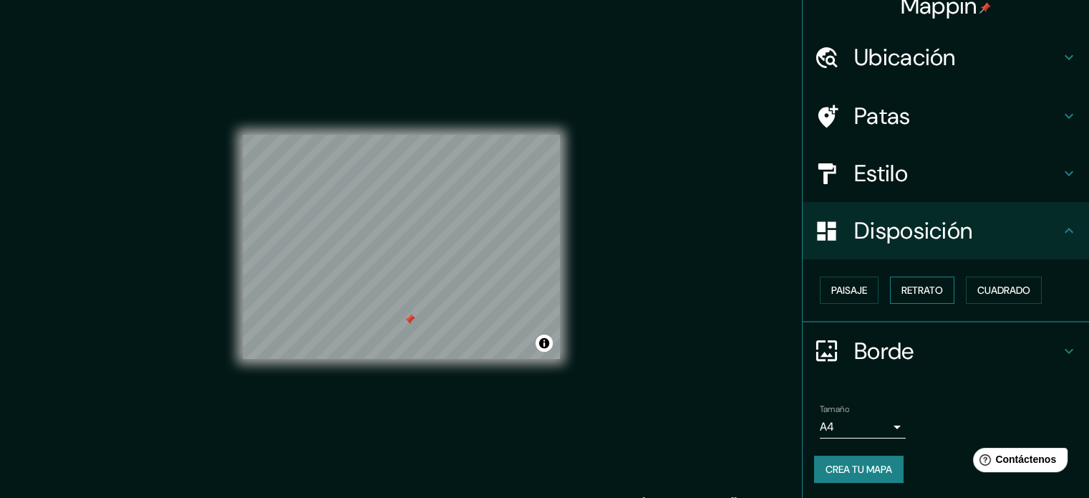
click at [932, 292] on font "Retrato" at bounding box center [923, 290] width 42 height 13
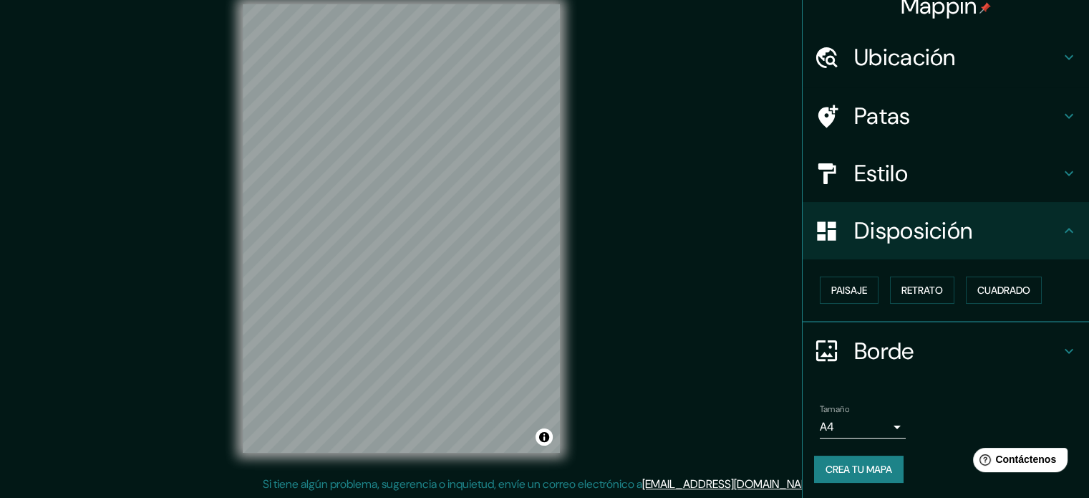
scroll to position [0, 0]
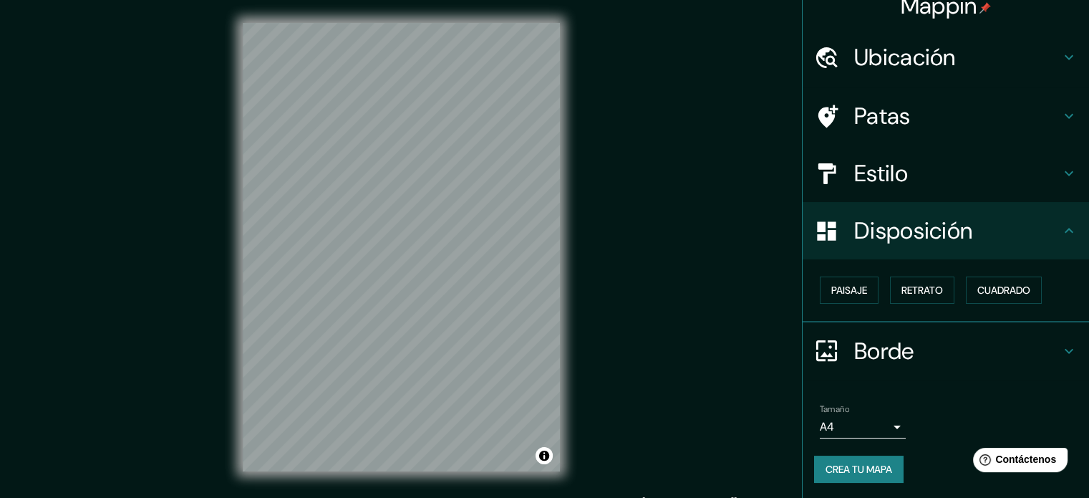
click at [573, 420] on div "© Mapbox © OpenStreetMap Improve this map" at bounding box center [401, 247] width 363 height 494
drag, startPoint x: 539, startPoint y: 461, endPoint x: 577, endPoint y: 479, distance: 41.6
click at [582, 481] on div "© Mapbox © OpenStreetMap Improve this map" at bounding box center [401, 247] width 363 height 494
click at [544, 456] on button "Activar o desactivar atribución" at bounding box center [544, 455] width 17 height 17
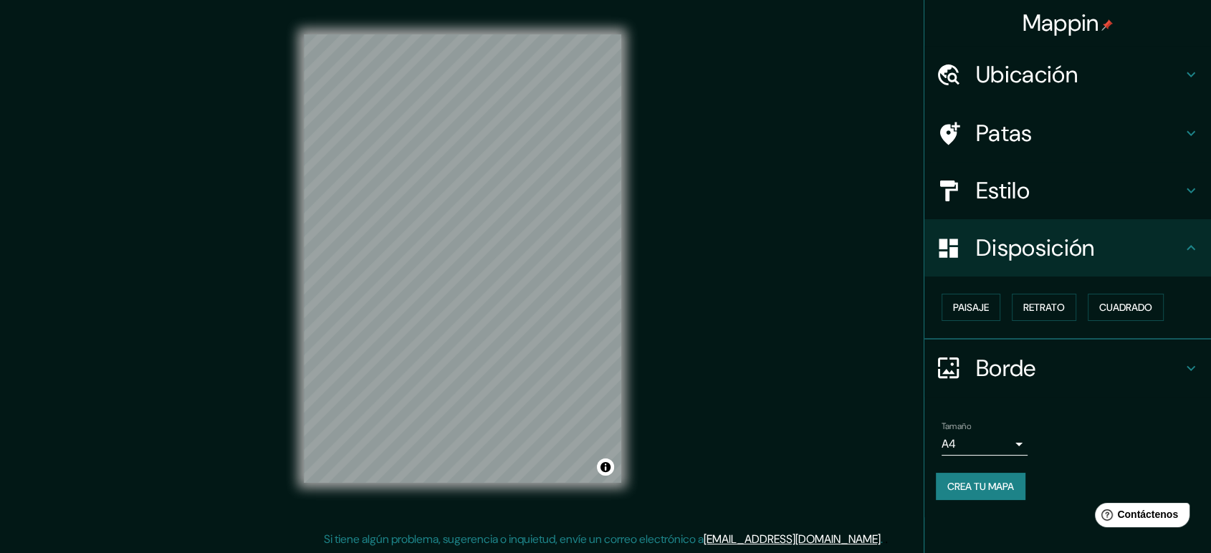
click at [640, 309] on div "© Mapbox © OpenStreetMap Mejorar este mapa" at bounding box center [462, 259] width 363 height 544
click at [1100, 201] on h4 "Estilo" at bounding box center [1079, 190] width 206 height 29
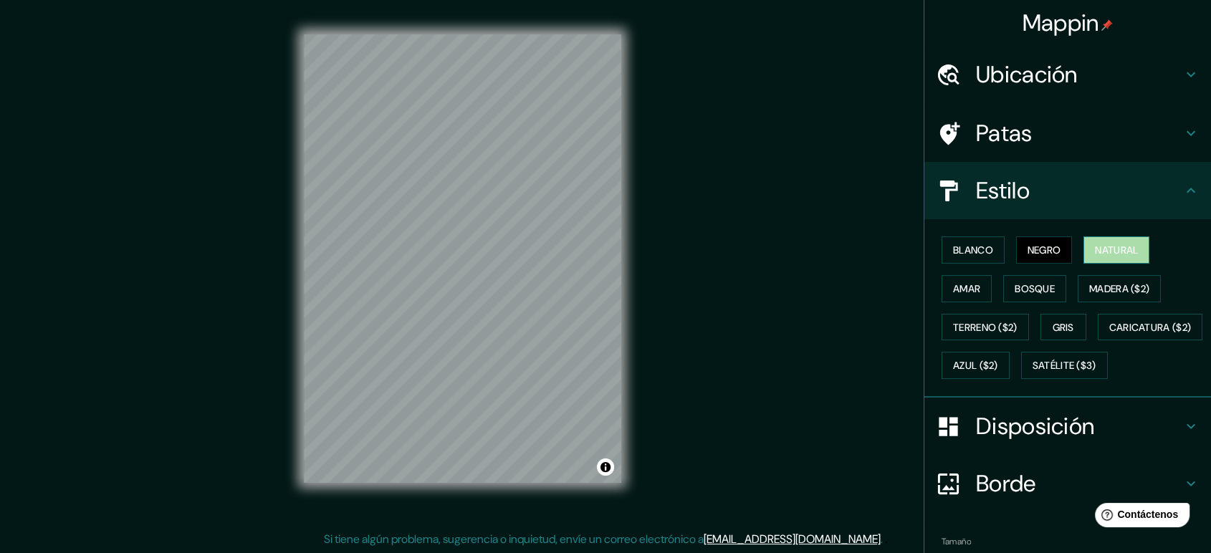
click at [1100, 253] on font "Natural" at bounding box center [1116, 250] width 43 height 13
click at [963, 251] on font "Blanco" at bounding box center [973, 250] width 40 height 13
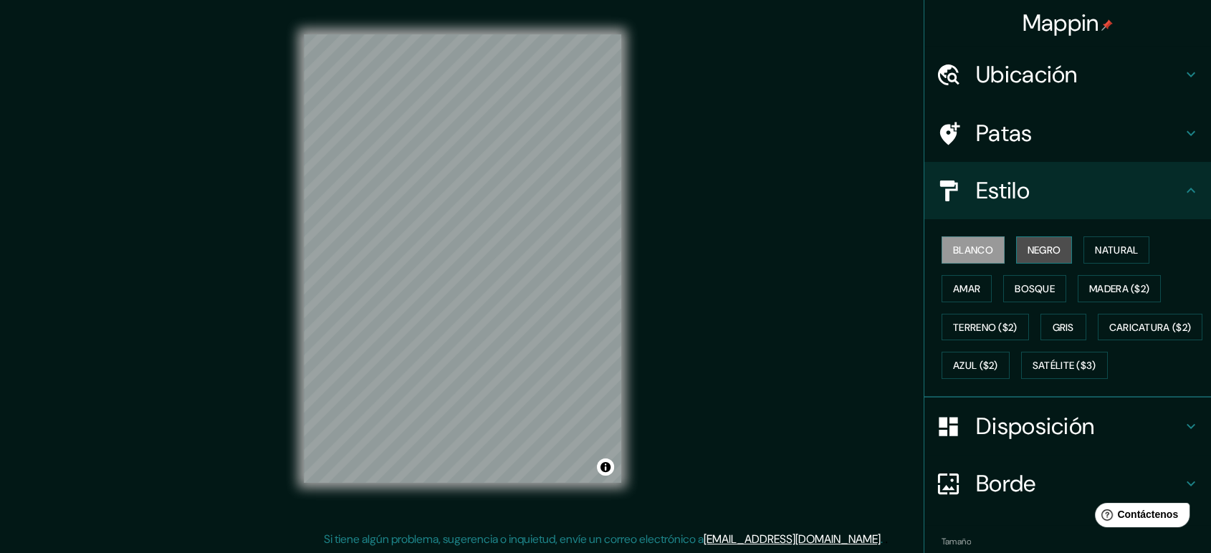
click at [1044, 249] on font "Negro" at bounding box center [1044, 250] width 34 height 13
click at [1037, 299] on button "Bosque" at bounding box center [1034, 288] width 63 height 27
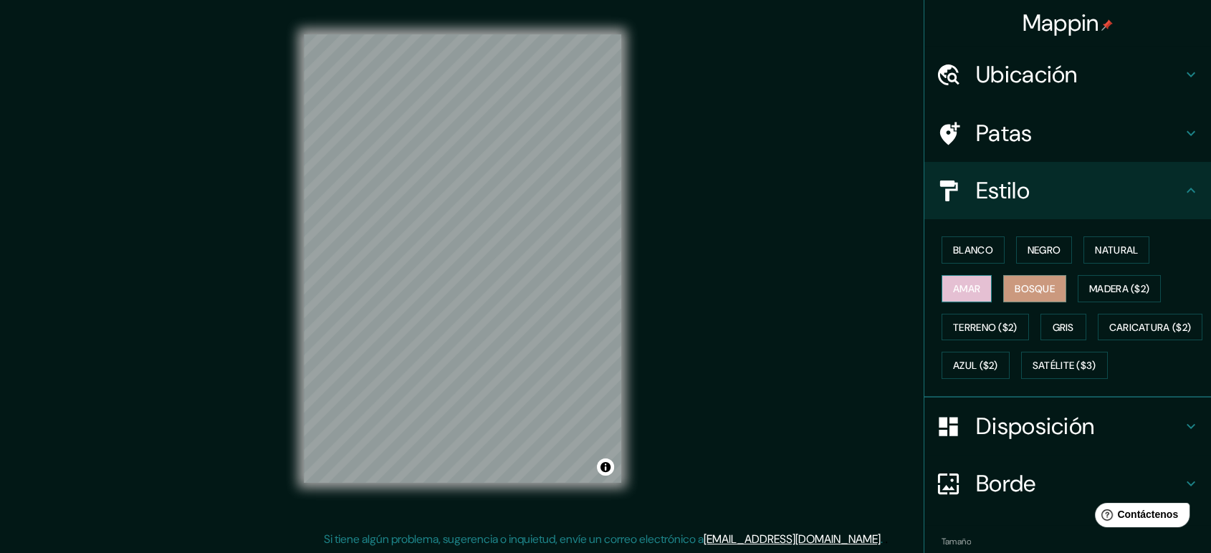
click at [968, 285] on font "Amar" at bounding box center [966, 288] width 27 height 13
click at [1100, 250] on font "Natural" at bounding box center [1116, 250] width 43 height 13
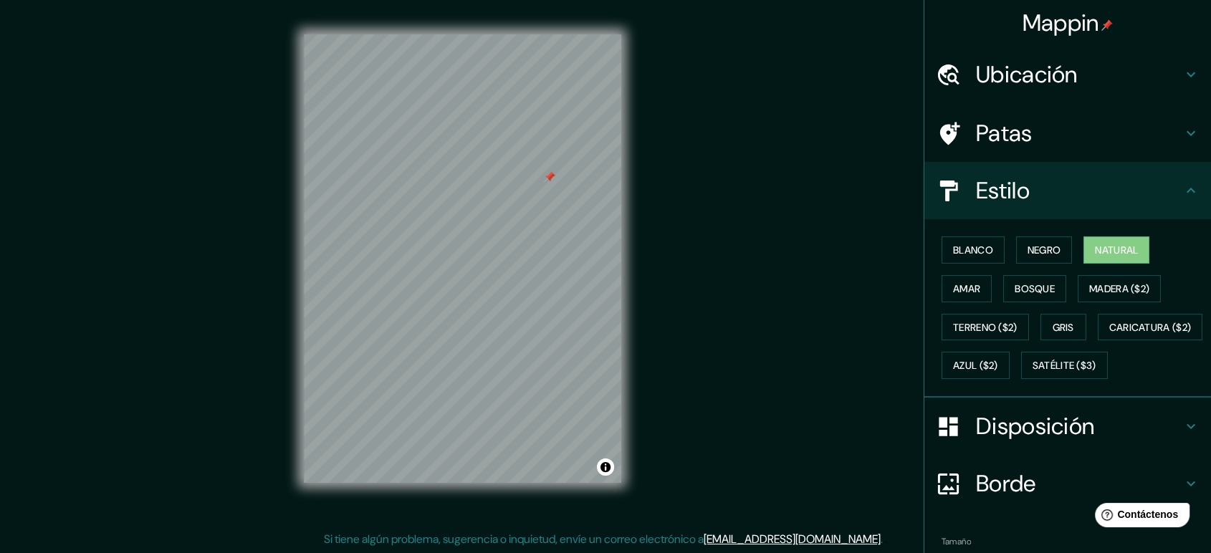
click at [548, 173] on div at bounding box center [549, 176] width 11 height 11
